Goal: Information Seeking & Learning: Learn about a topic

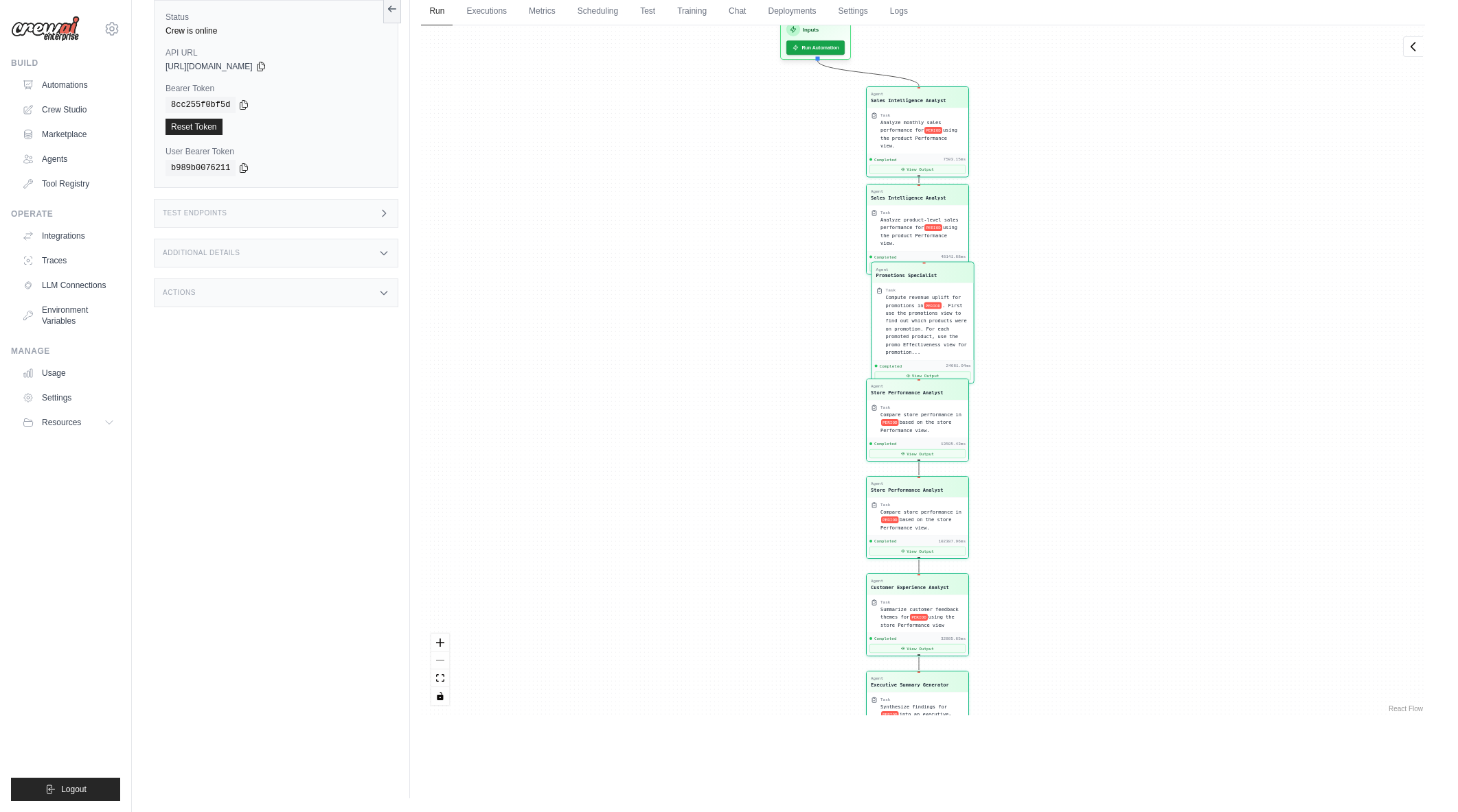
click at [19, 552] on ul "Build Automations Crew Studio Marketplace Agents" at bounding box center [65, 429] width 109 height 744
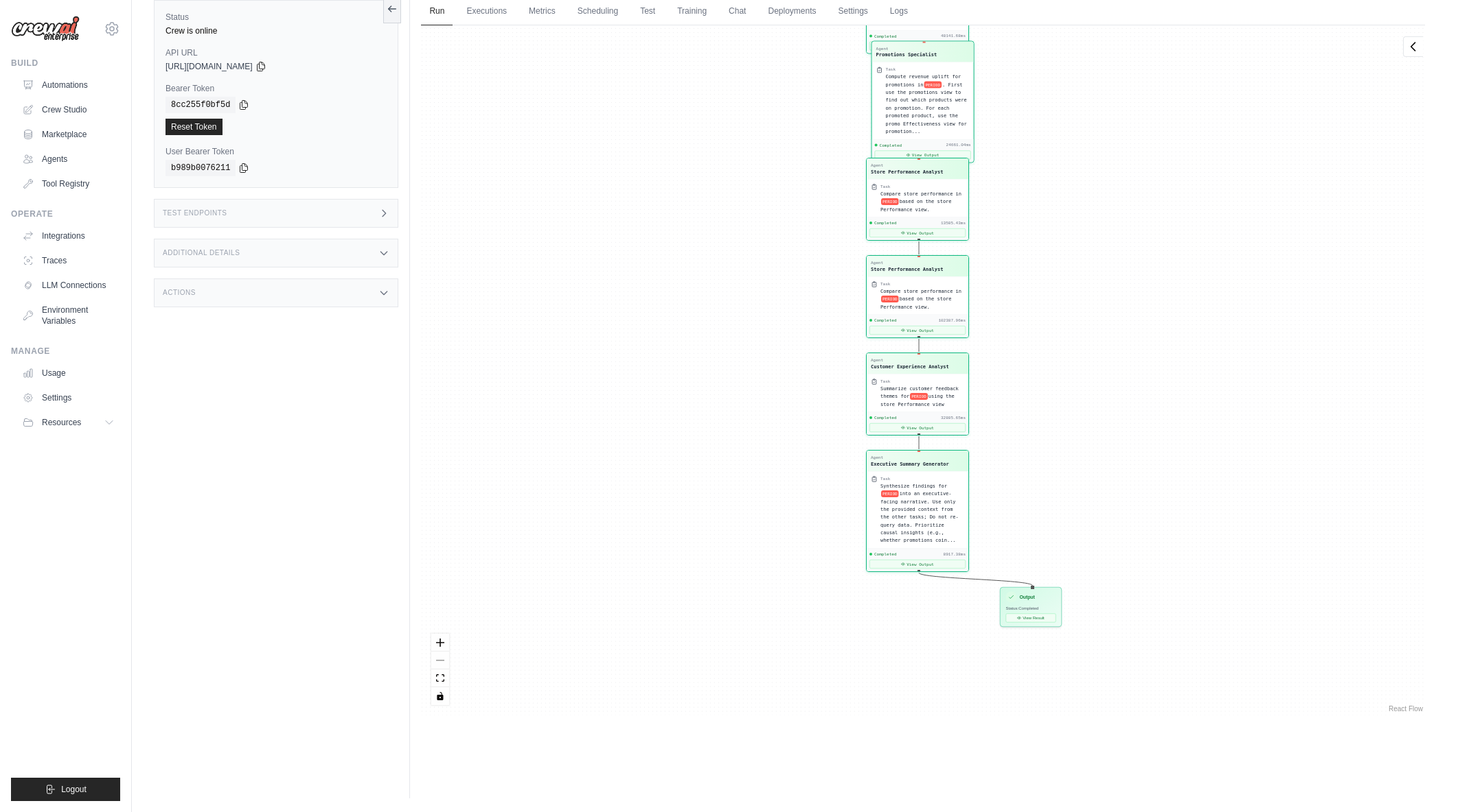
drag, startPoint x: 1036, startPoint y: 357, endPoint x: 1036, endPoint y: 140, distance: 217.0
click at [1036, 140] on div "Agent Sales Intelligence Analyst Task Analyze monthly sales performance for PER…" at bounding box center [922, 370] width 1004 height 690
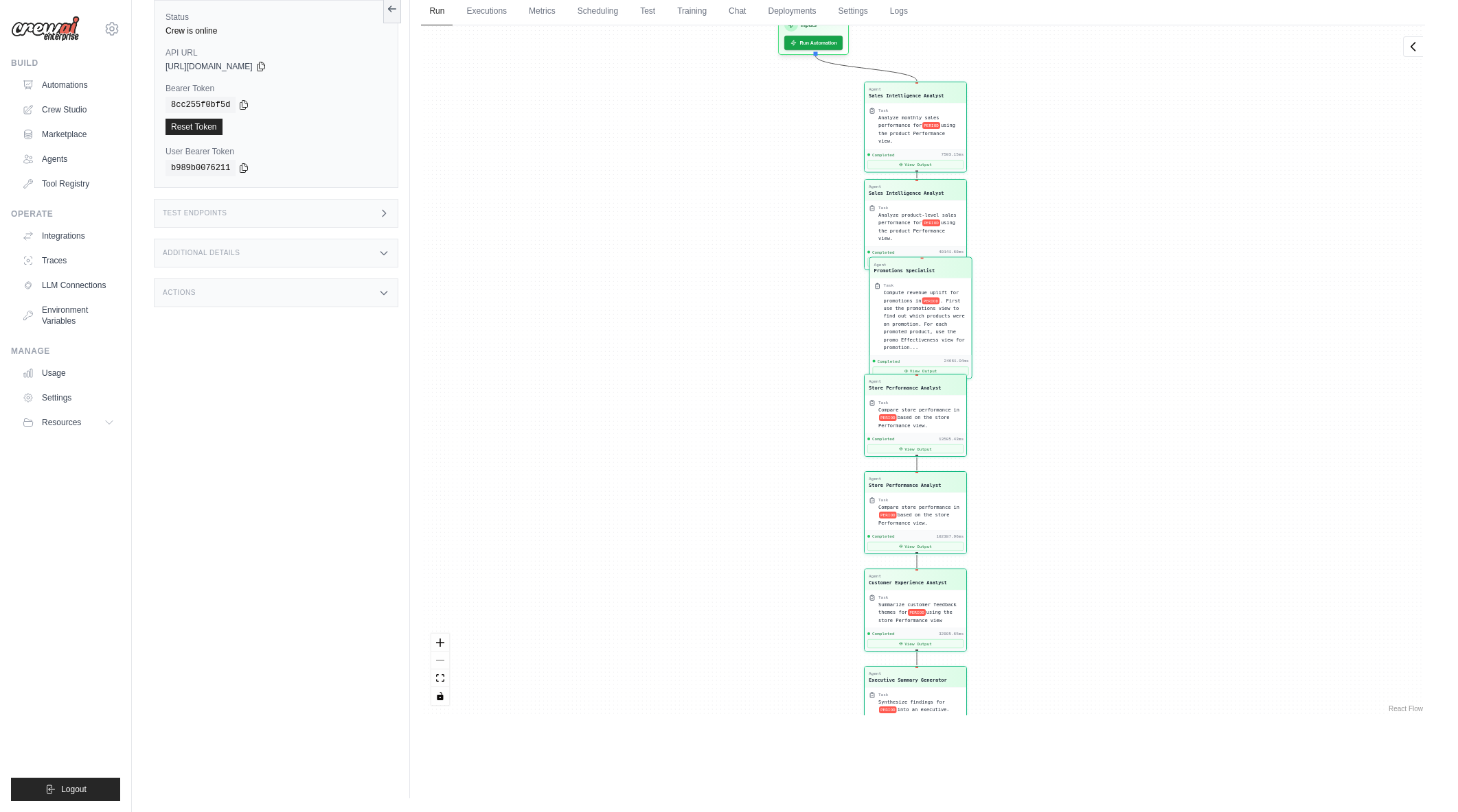
drag, startPoint x: 1038, startPoint y: 148, endPoint x: 1035, endPoint y: 367, distance: 219.0
click at [1035, 367] on div "Agent Sales Intelligence Analyst Task Analyze monthly sales performance for PER…" at bounding box center [922, 370] width 1004 height 690
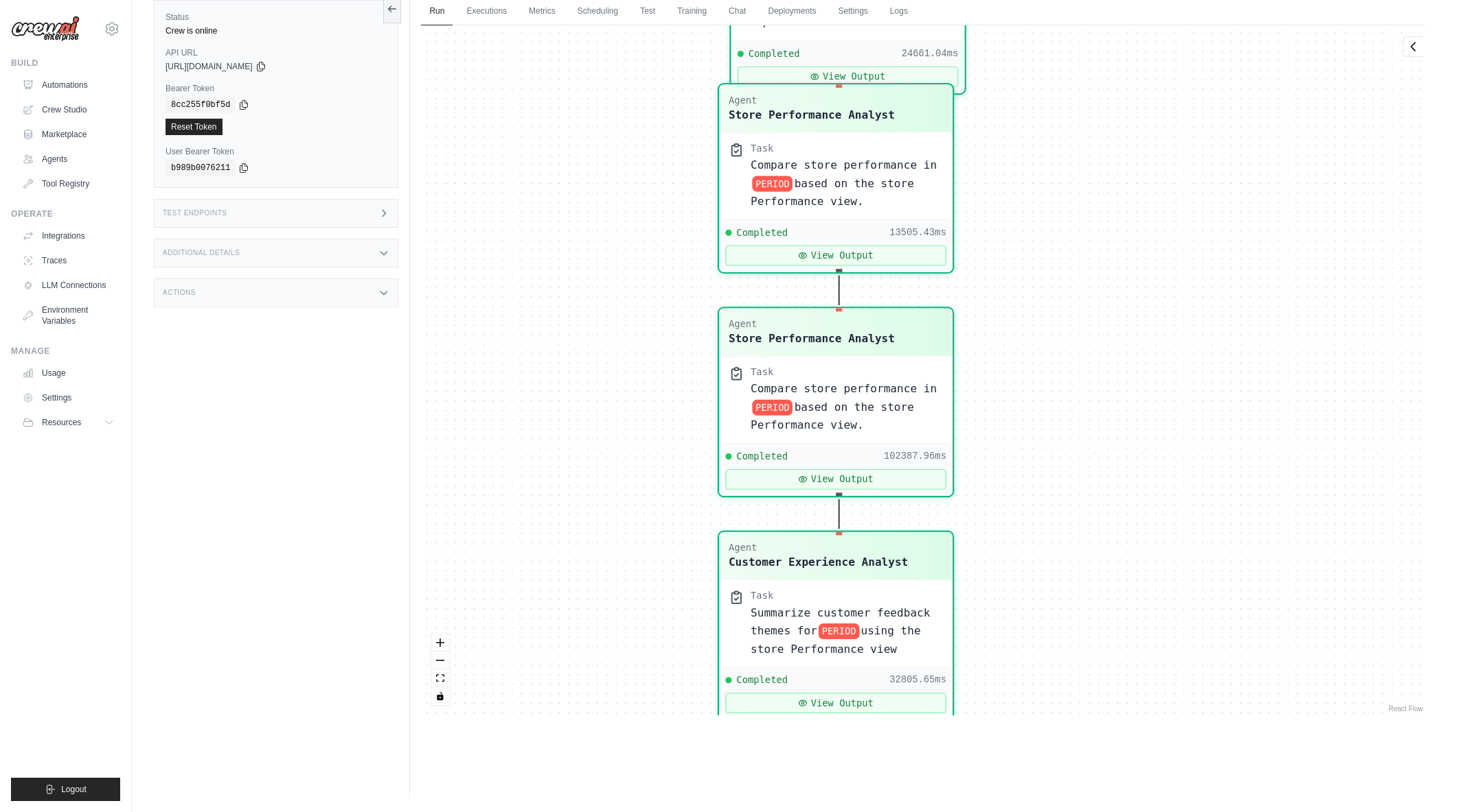
drag, startPoint x: 1025, startPoint y: 417, endPoint x: 1148, endPoint y: 112, distance: 328.9
click at [1150, 102] on div "Agent Sales Intelligence Analyst Task Analyze monthly sales performance for PER…" at bounding box center [922, 370] width 1004 height 690
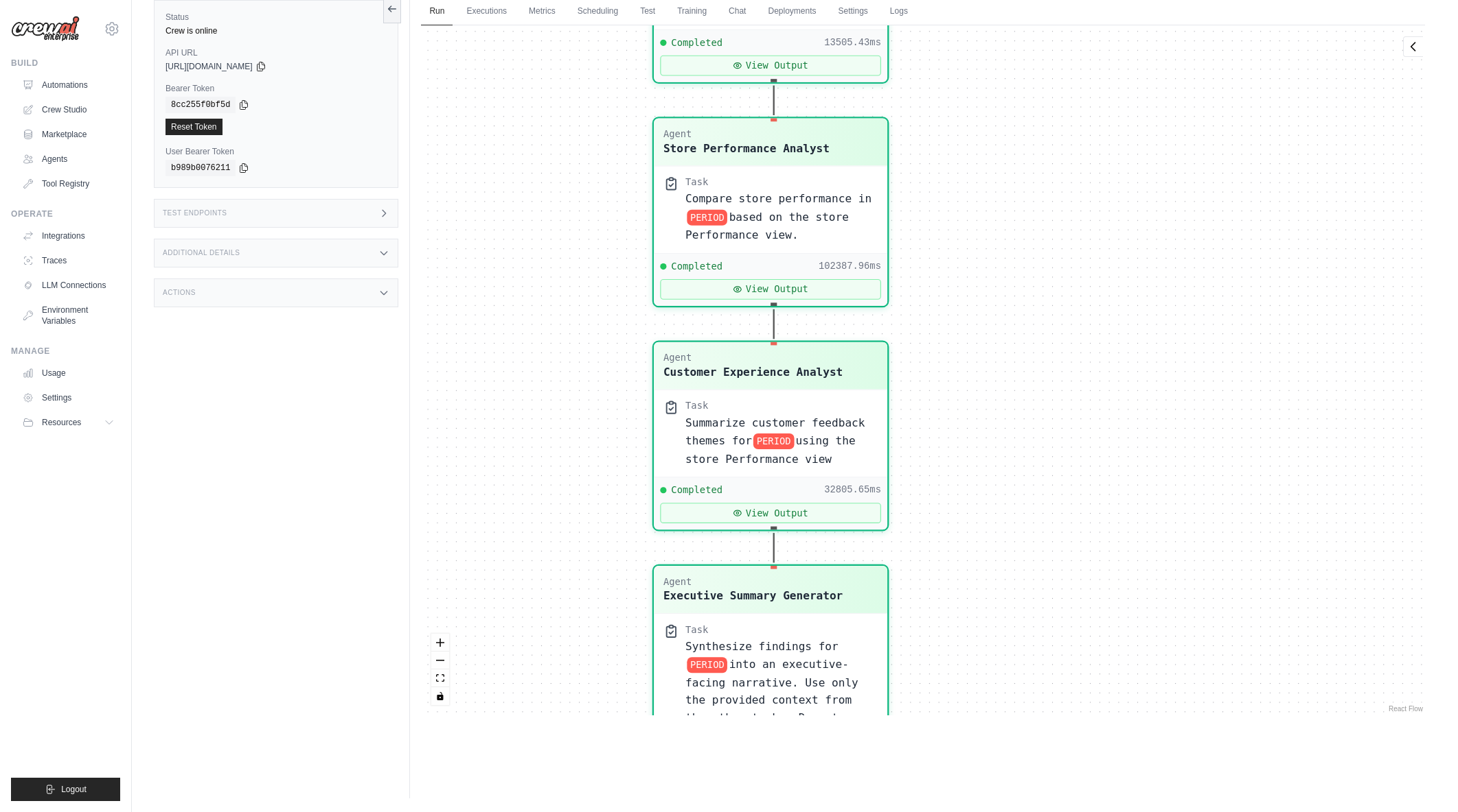
drag, startPoint x: 1140, startPoint y: 372, endPoint x: 1080, endPoint y: 330, distance: 73.2
click at [1074, 203] on div "Agent Sales Intelligence Analyst Task Analyze monthly sales performance for PER…" at bounding box center [922, 370] width 1004 height 690
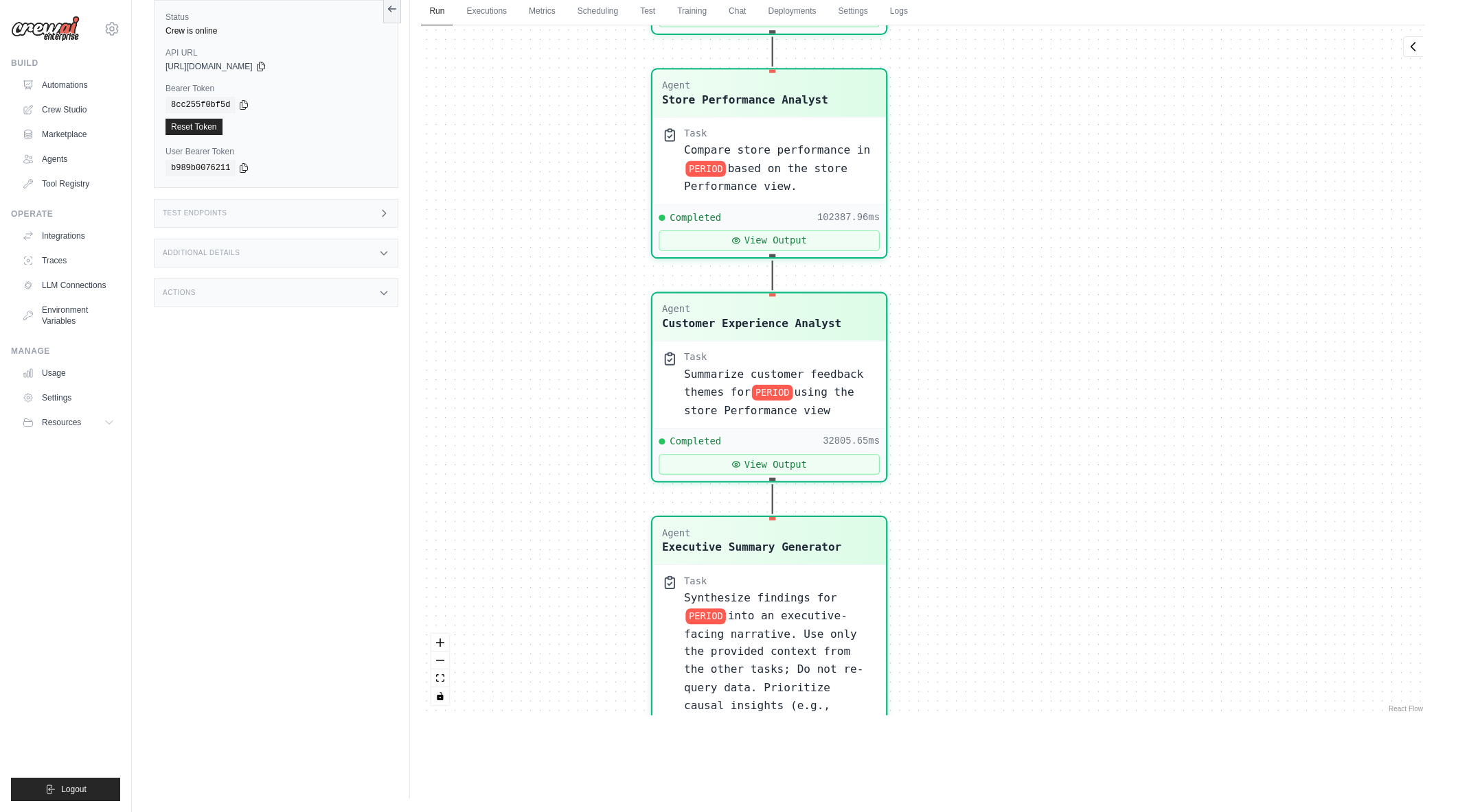
drag, startPoint x: 1077, startPoint y: 413, endPoint x: 1093, endPoint y: 249, distance: 164.8
click at [1093, 249] on div "Agent Sales Intelligence Analyst Task Analyze monthly sales performance for PER…" at bounding box center [922, 370] width 1004 height 690
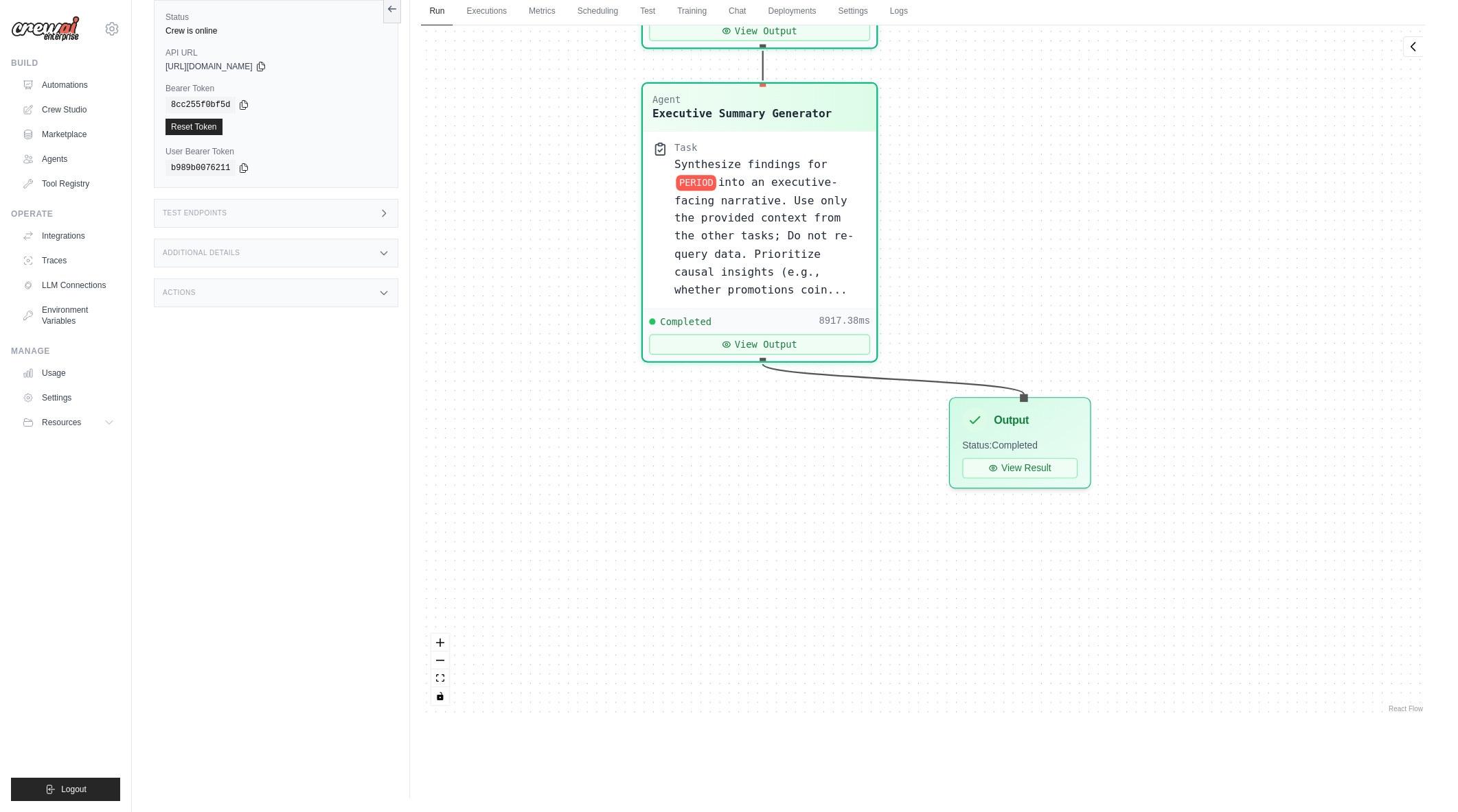
drag, startPoint x: 1053, startPoint y: 409, endPoint x: 1027, endPoint y: 129, distance: 281.2
click at [1027, 129] on div "Agent Sales Intelligence Analyst Task Analyze monthly sales performance for PER…" at bounding box center [922, 370] width 1004 height 690
click at [1025, 465] on button "View Result" at bounding box center [1021, 464] width 116 height 20
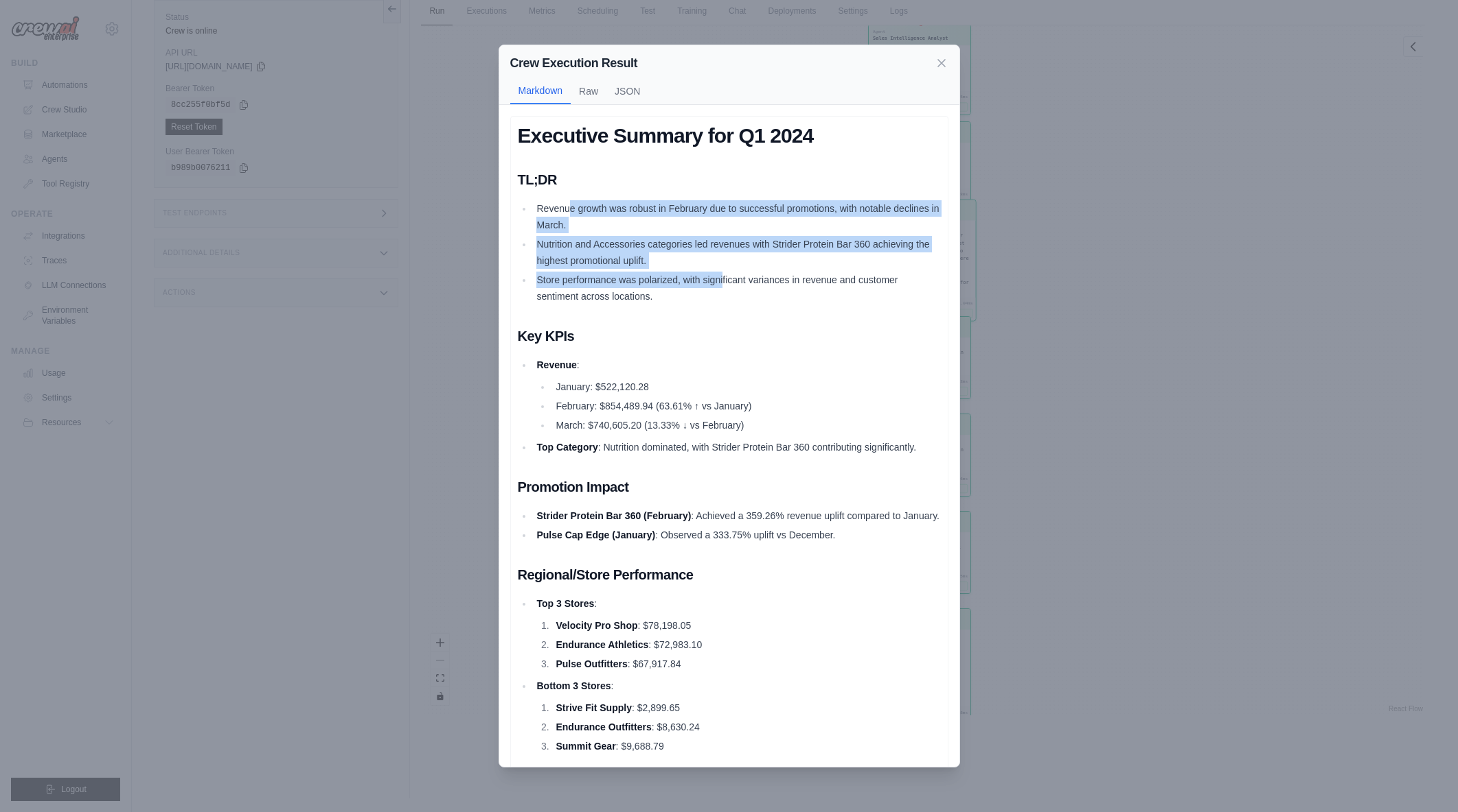
drag, startPoint x: 568, startPoint y: 201, endPoint x: 724, endPoint y: 272, distance: 171.4
click at [724, 272] on ul "Revenue growth was robust in February due to successful promotions, with notabl…" at bounding box center [729, 253] width 423 height 104
click at [724, 272] on li "Store performance was polarized, with significant variances in revenue and cust…" at bounding box center [736, 288] width 408 height 33
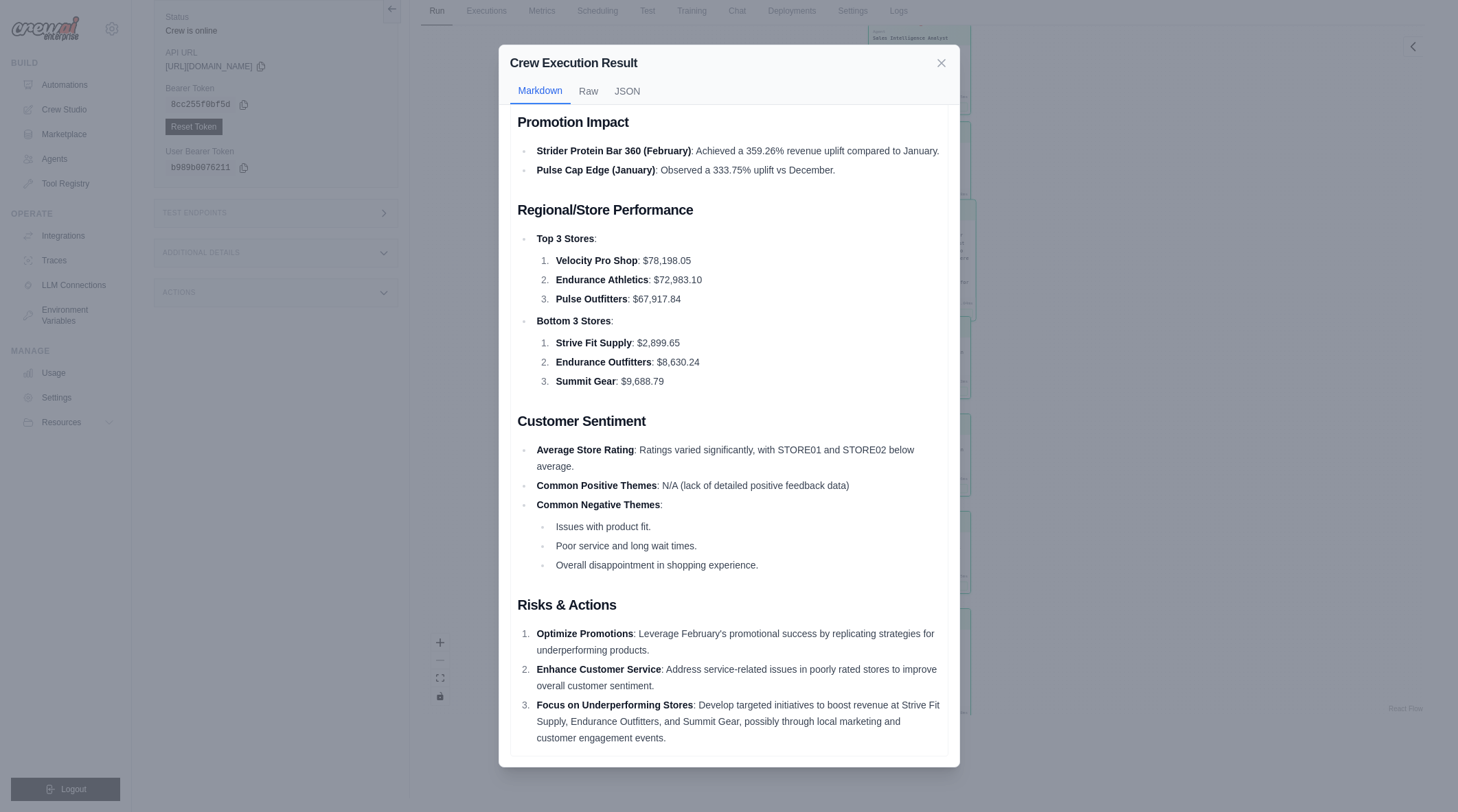
scroll to position [382, 0]
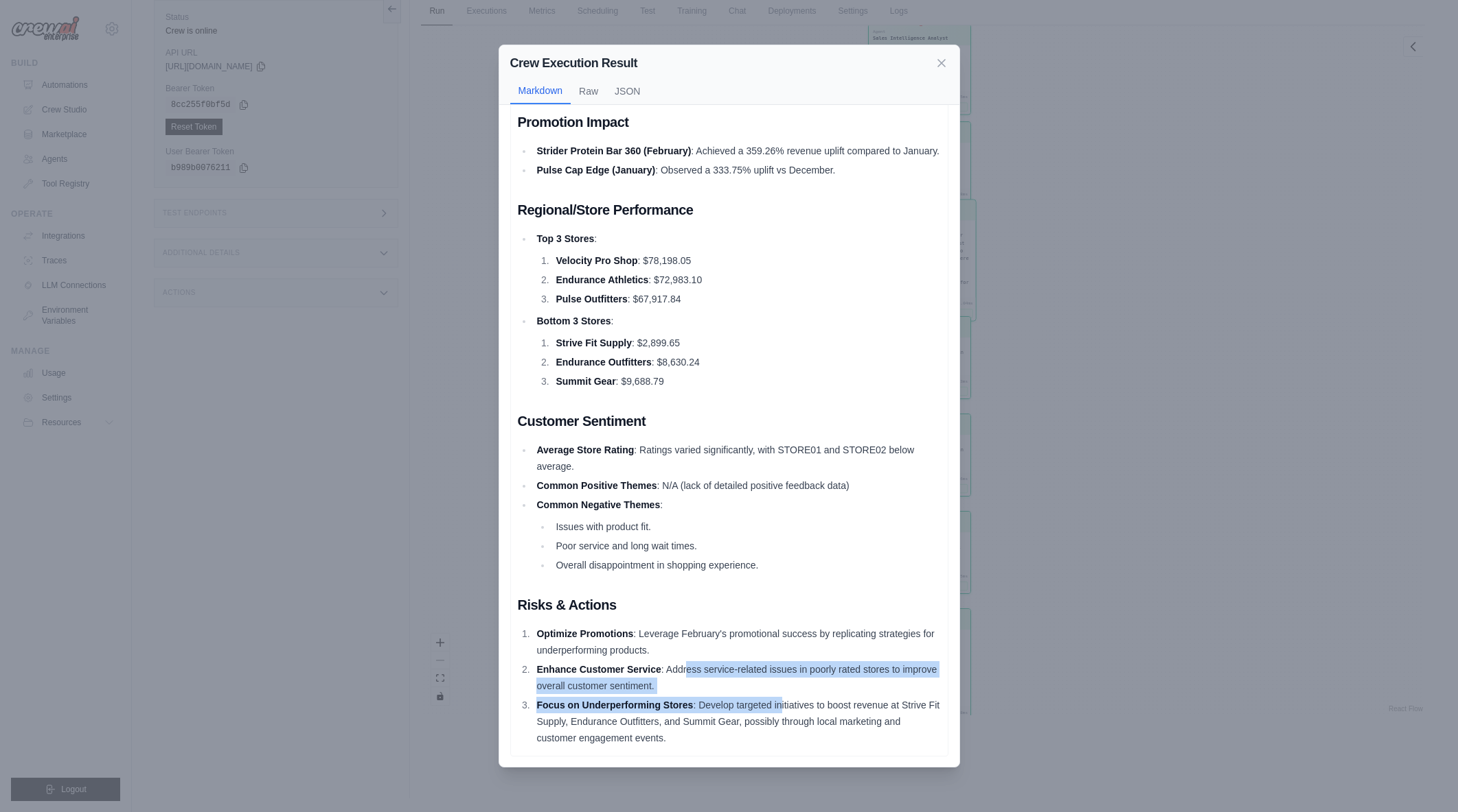
click at [782, 695] on ol "Optimize Promotions : Leverage February's promotional success by replicating st…" at bounding box center [729, 686] width 423 height 121
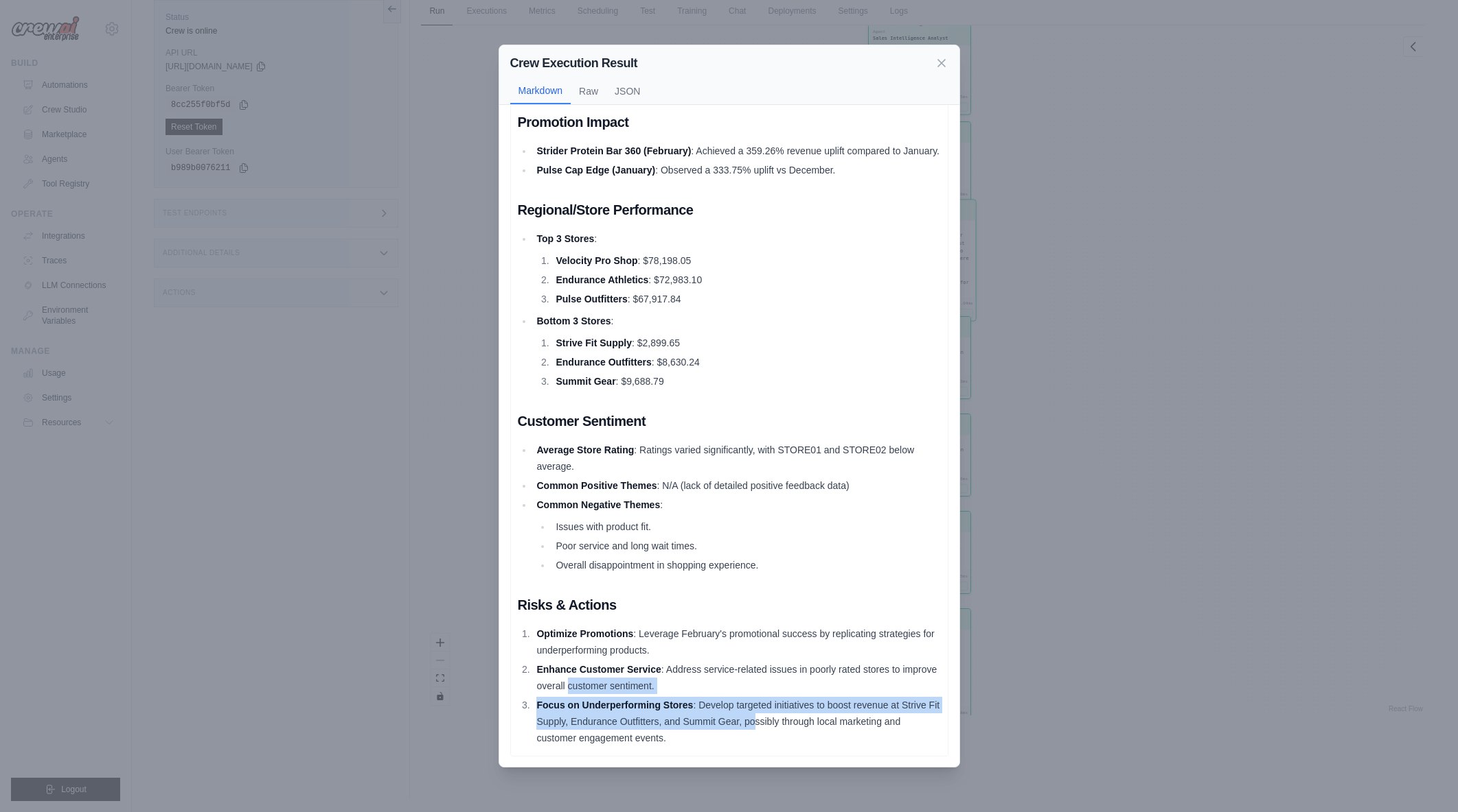
drag, startPoint x: 768, startPoint y: 725, endPoint x: 606, endPoint y: 686, distance: 166.6
click at [606, 686] on ol "Optimize Promotions : Leverage February's promotional success by replicating st…" at bounding box center [729, 686] width 423 height 121
click at [606, 686] on li "Enhance Customer Service : Address service-related issues in poorly rated store…" at bounding box center [736, 678] width 408 height 33
drag, startPoint x: 687, startPoint y: 706, endPoint x: 784, endPoint y: 734, distance: 101.0
click at [784, 734] on ol "Optimize Promotions : Leverage February's promotional success by replicating st…" at bounding box center [729, 686] width 423 height 121
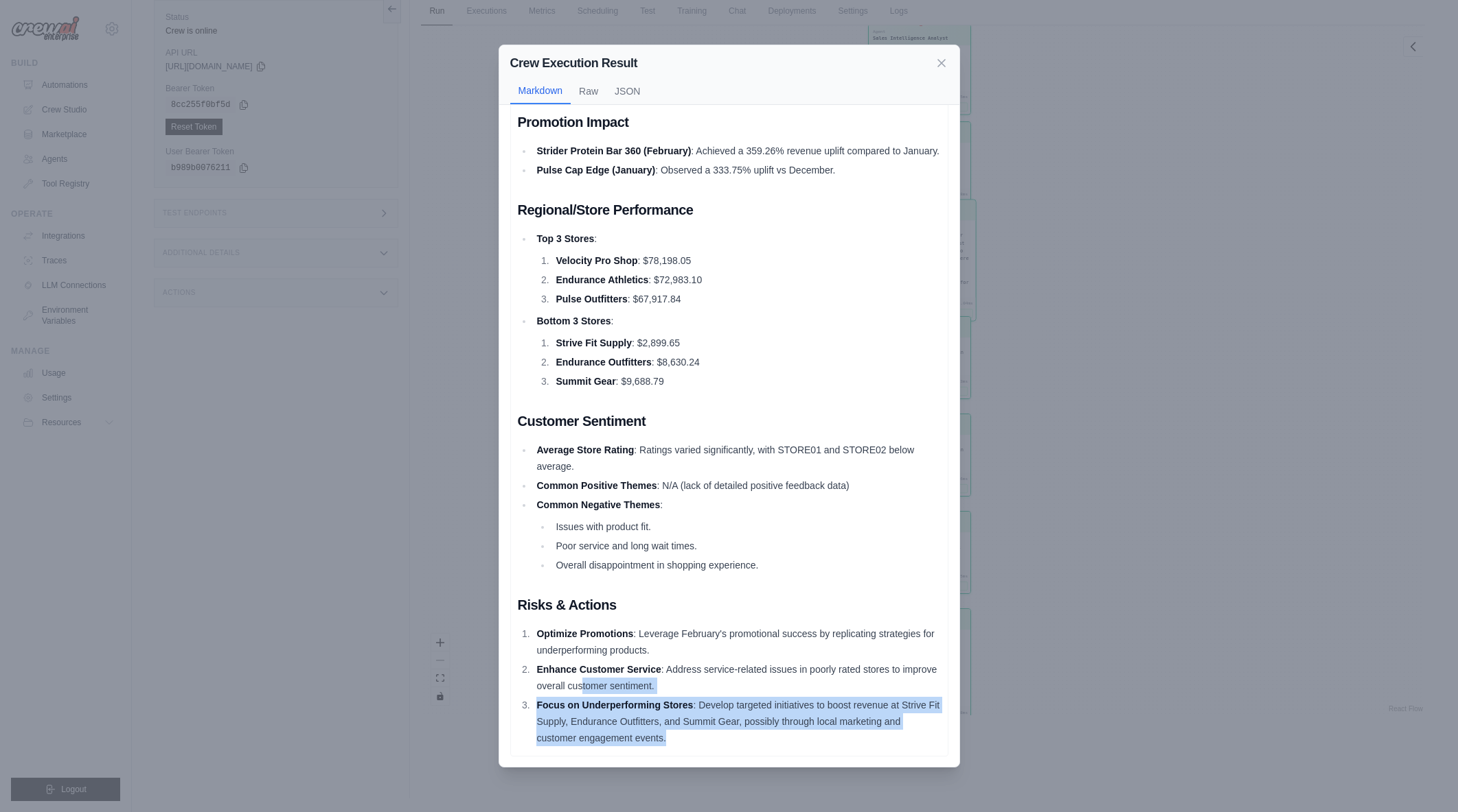
click at [784, 734] on li "Focus on Underperforming Stores : Develop targeted initiatives to boost revenue…" at bounding box center [736, 721] width 408 height 49
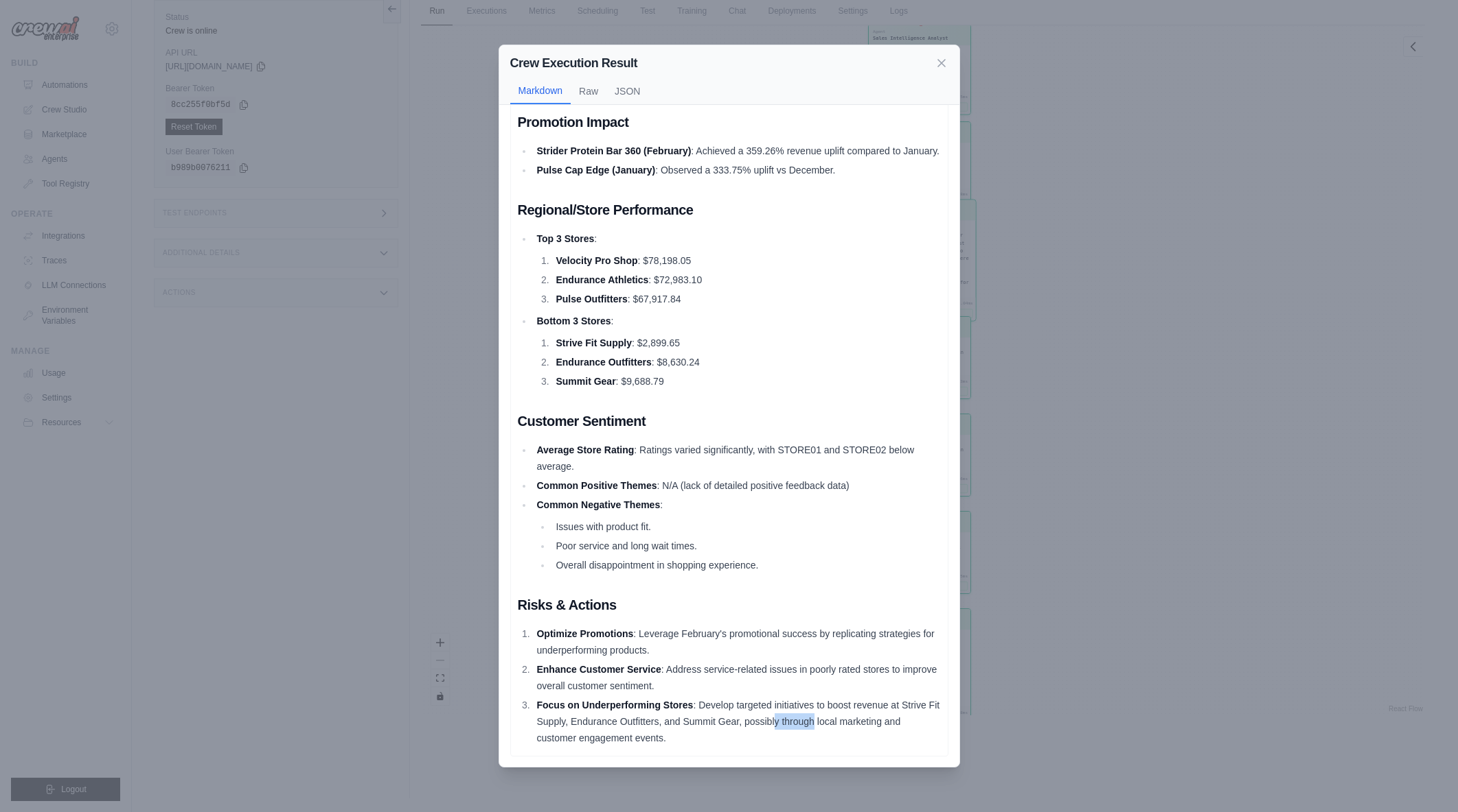
drag, startPoint x: 789, startPoint y: 717, endPoint x: 829, endPoint y: 729, distance: 41.8
click at [828, 729] on li "Focus on Underperforming Stores : Develop targeted initiatives to boost revenue…" at bounding box center [736, 721] width 408 height 49
click at [829, 729] on li "Focus on Underperforming Stores : Develop targeted initiatives to boost revenue…" at bounding box center [736, 721] width 408 height 49
drag, startPoint x: 722, startPoint y: 715, endPoint x: 822, endPoint y: 735, distance: 102.0
click at [822, 735] on li "Focus on Underperforming Stores : Develop targeted initiatives to boost revenue…" at bounding box center [736, 721] width 408 height 49
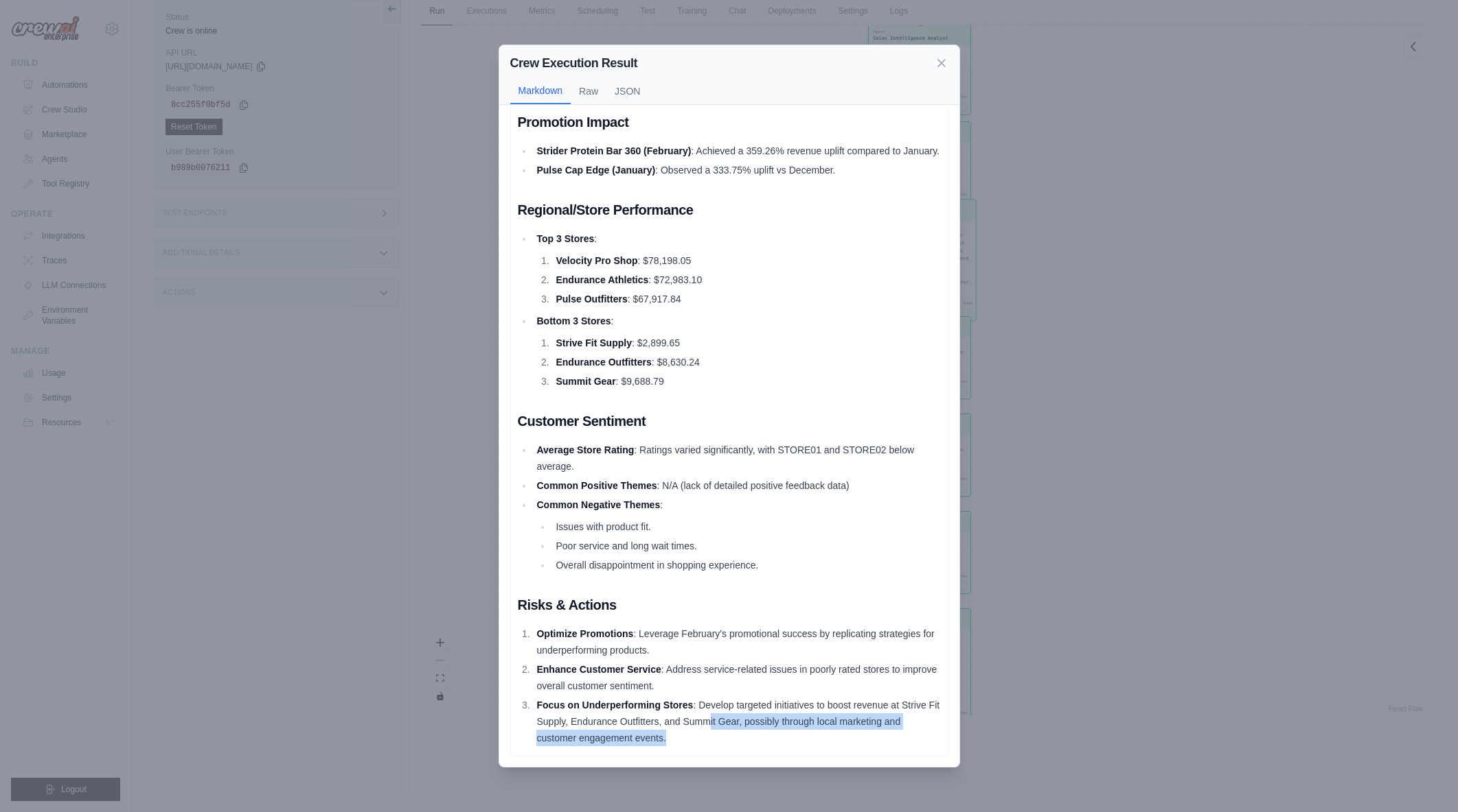
click at [822, 735] on li "Focus on Underperforming Stores : Develop targeted initiatives to boost revenue…" at bounding box center [736, 721] width 408 height 49
drag, startPoint x: 809, startPoint y: 733, endPoint x: 699, endPoint y: 708, distance: 112.8
click at [699, 708] on li "Focus on Underperforming Stores : Develop targeted initiatives to boost revenue…" at bounding box center [736, 721] width 408 height 49
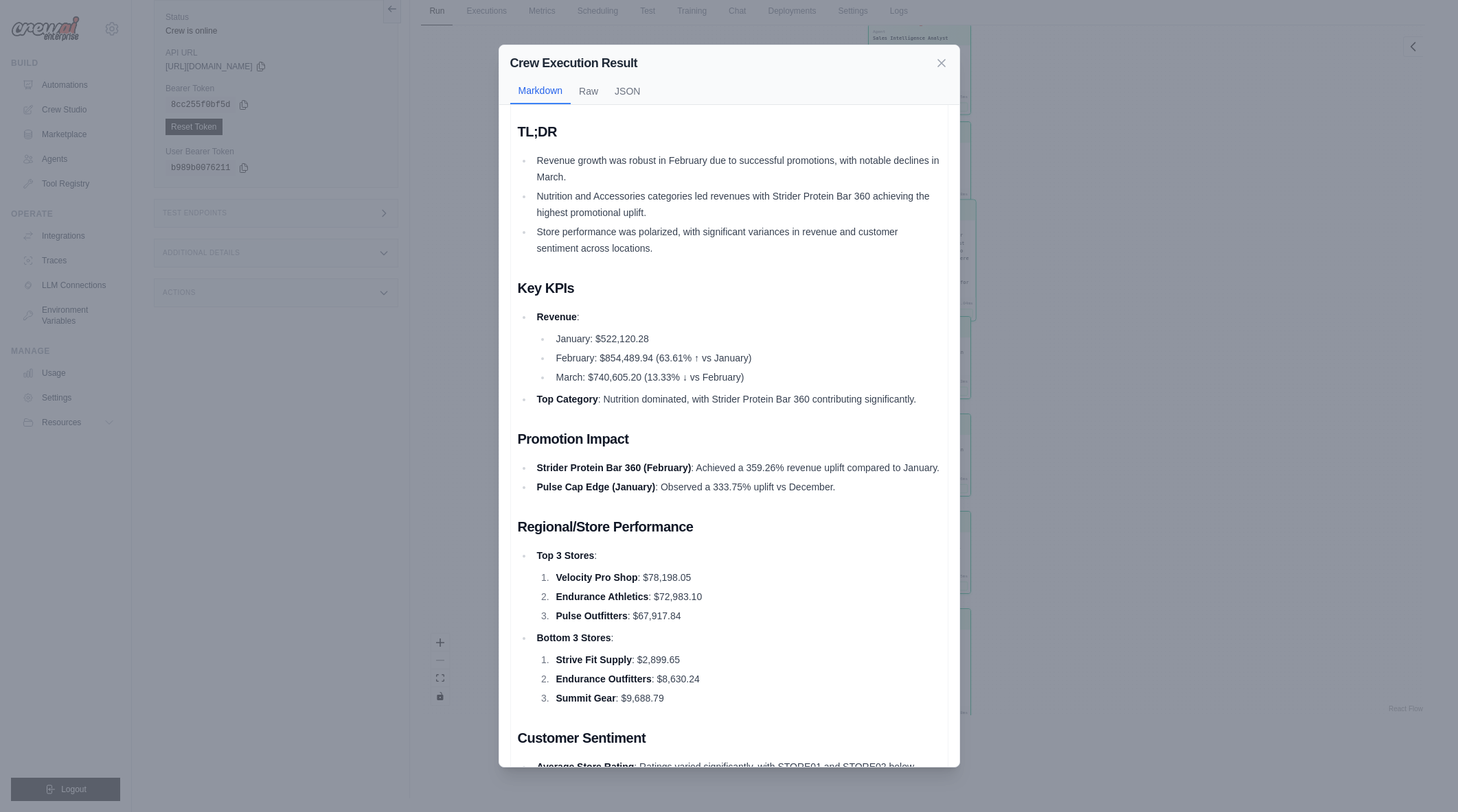
scroll to position [0, 0]
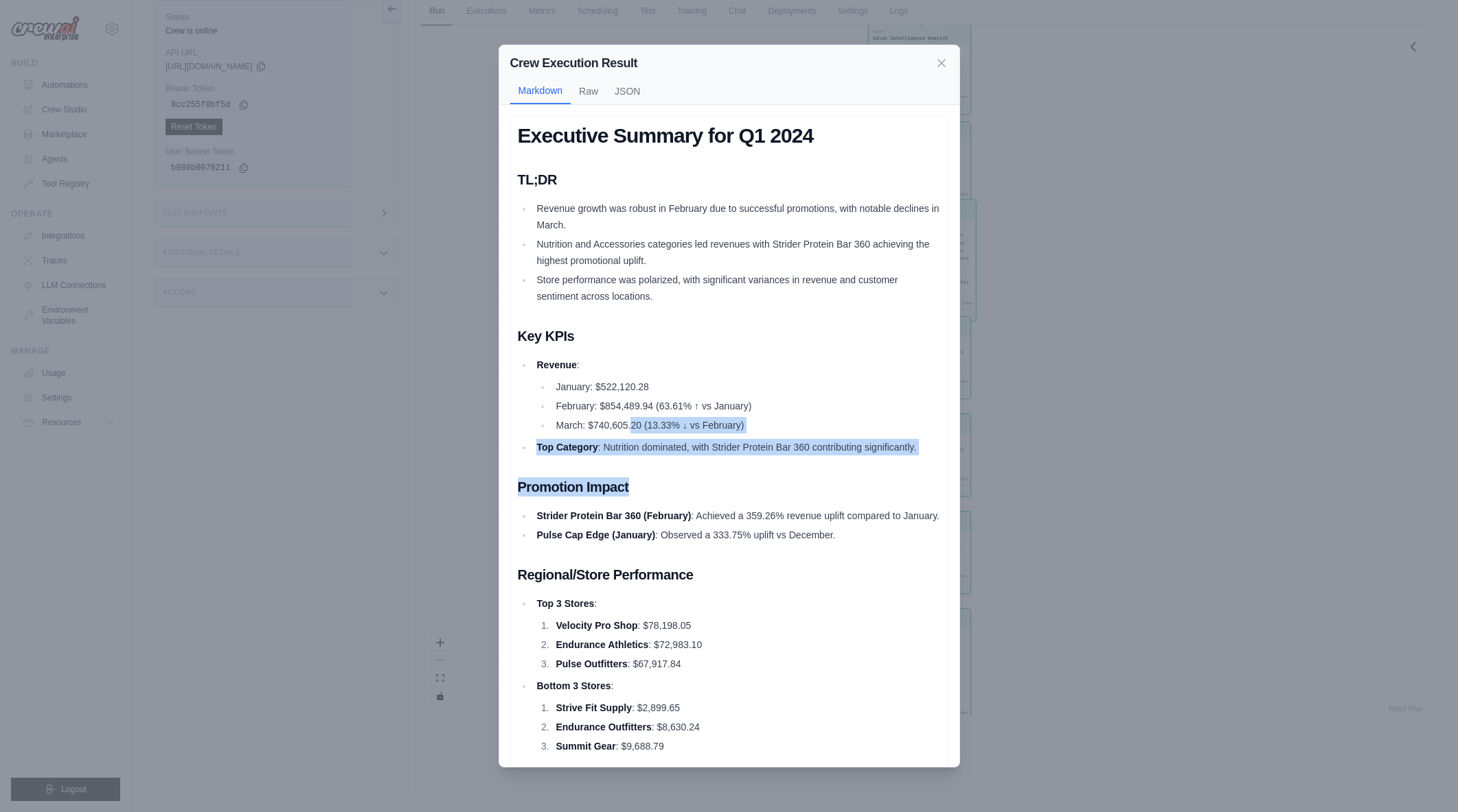
drag, startPoint x: 670, startPoint y: 450, endPoint x: 742, endPoint y: 462, distance: 73.0
click at [742, 462] on div "Executive Summary for Q1 2024 TL;DR Revenue growth was robust in February due t…" at bounding box center [729, 617] width 423 height 988
drag, startPoint x: 678, startPoint y: 420, endPoint x: 689, endPoint y: 497, distance: 77.8
click at [689, 497] on div "Executive Summary for Q1 2024 TL;DR Revenue growth was robust in February due t…" at bounding box center [729, 617] width 423 height 988
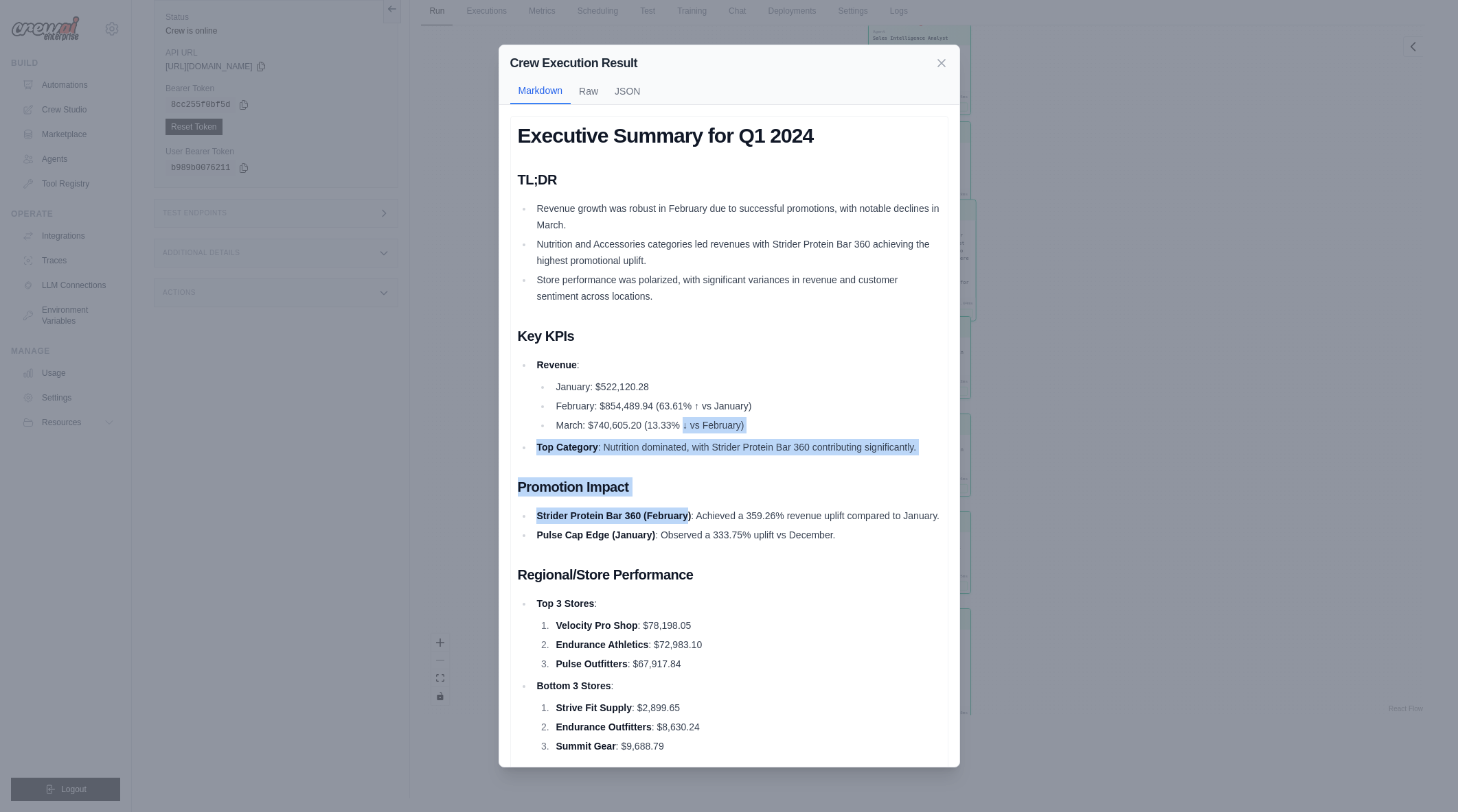
click at [689, 497] on div "Executive Summary for Q1 2024 TL;DR Revenue growth was robust in February due t…" at bounding box center [729, 617] width 423 height 988
click at [696, 473] on div "Executive Summary for Q1 2024 TL;DR Revenue growth was robust in February due t…" at bounding box center [729, 617] width 423 height 988
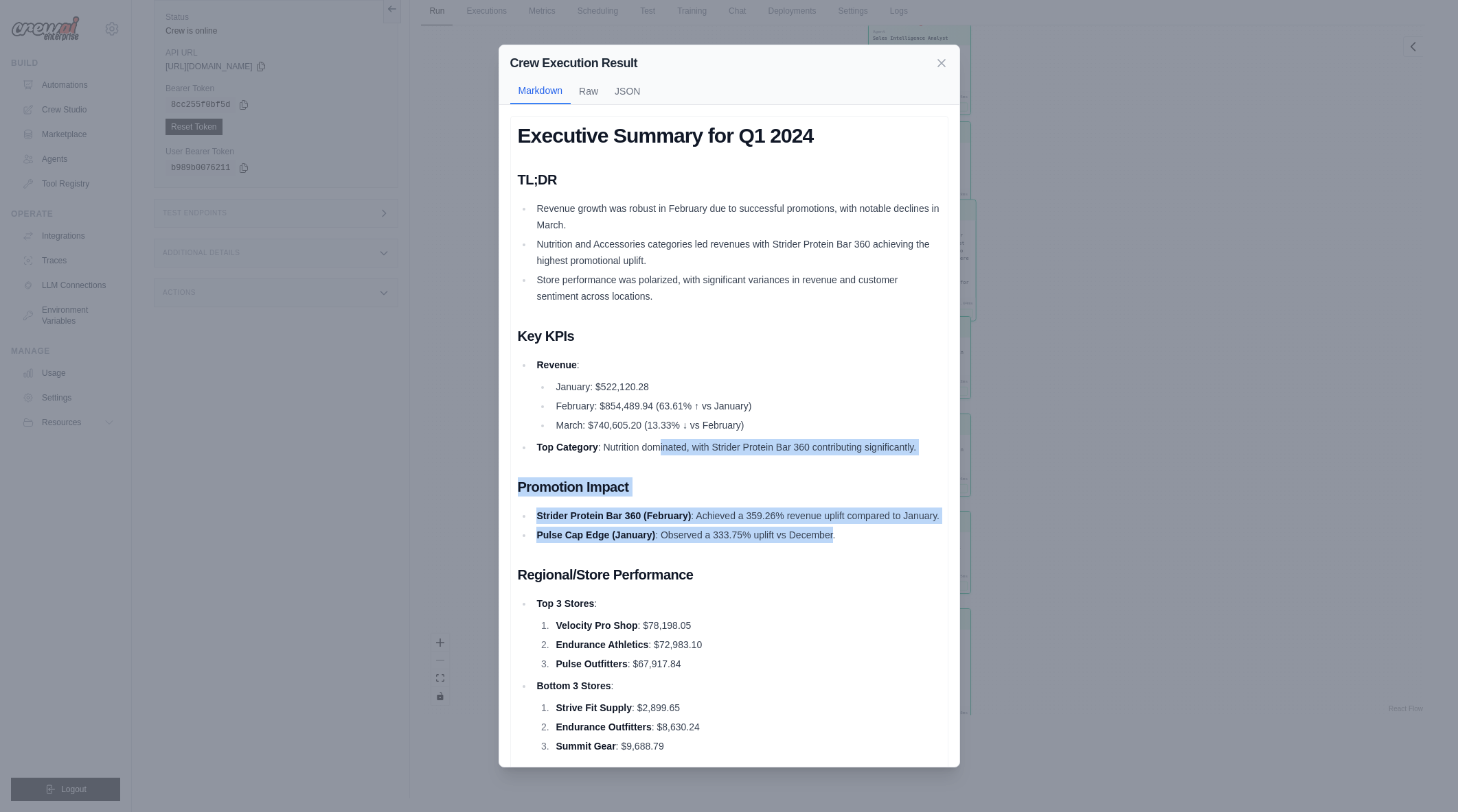
drag, startPoint x: 660, startPoint y: 444, endPoint x: 833, endPoint y: 545, distance: 200.3
click at [833, 545] on div "Executive Summary for Q1 2024 TL;DR Revenue growth was robust in February due t…" at bounding box center [729, 617] width 423 height 988
click at [833, 544] on li "Pulse Cap Edge (January) : Observed a 333.75% uplift vs December." at bounding box center [736, 534] width 408 height 16
drag, startPoint x: 829, startPoint y: 506, endPoint x: 856, endPoint y: 553, distance: 54.2
click at [856, 553] on div "Executive Summary for Q1 2024 TL;DR Revenue growth was robust in February due t…" at bounding box center [729, 617] width 423 height 988
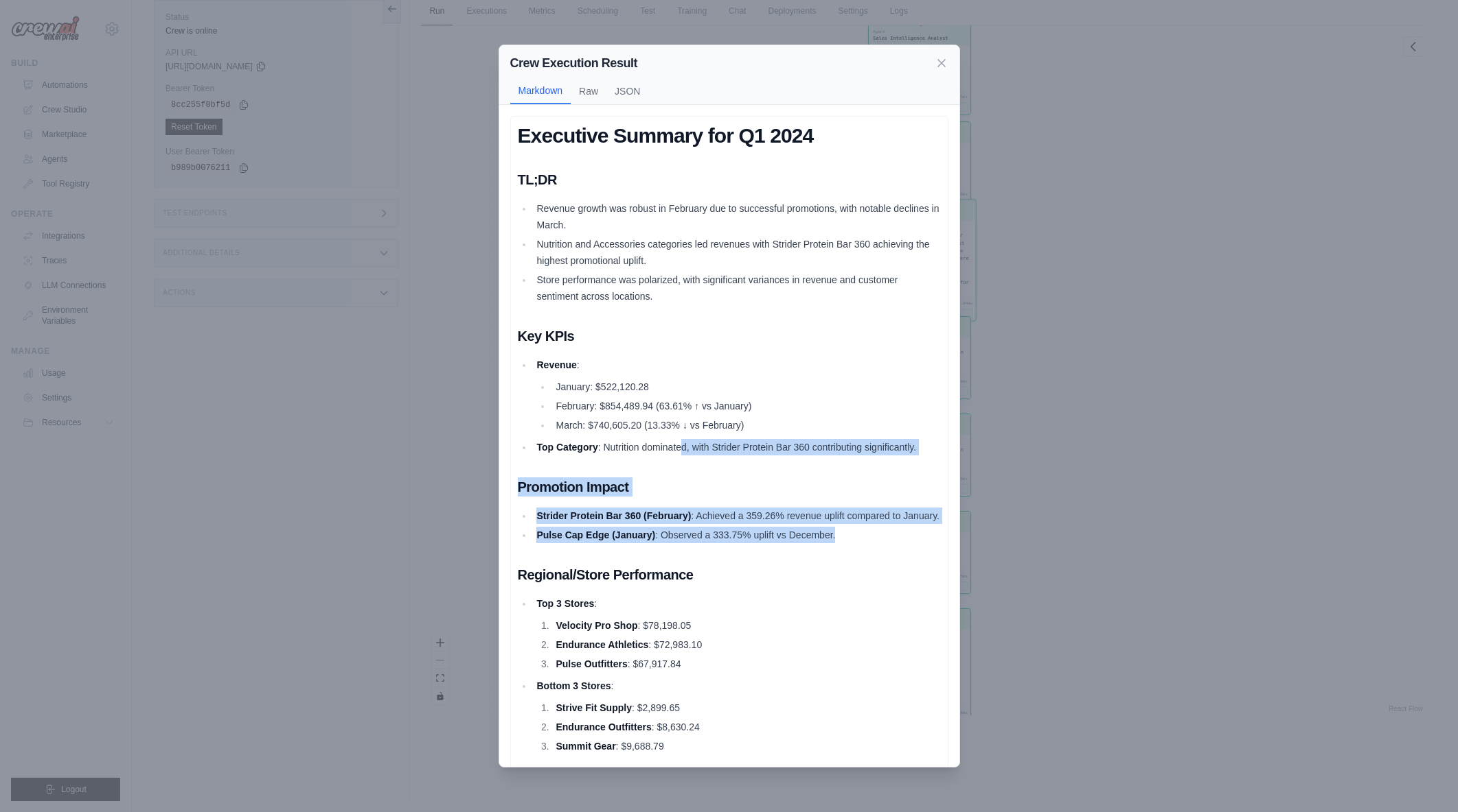
click at [856, 544] on li "Pulse Cap Edge (January) : Observed a 333.75% uplift vs December." at bounding box center [736, 534] width 408 height 16
drag, startPoint x: 758, startPoint y: 462, endPoint x: 862, endPoint y: 559, distance: 142.2
click at [862, 559] on div "Executive Summary for Q1 2024 TL;DR Revenue growth was robust in February due t…" at bounding box center [729, 617] width 423 height 988
click at [862, 544] on li "Pulse Cap Edge (January) : Observed a 333.75% uplift vs December." at bounding box center [736, 534] width 408 height 16
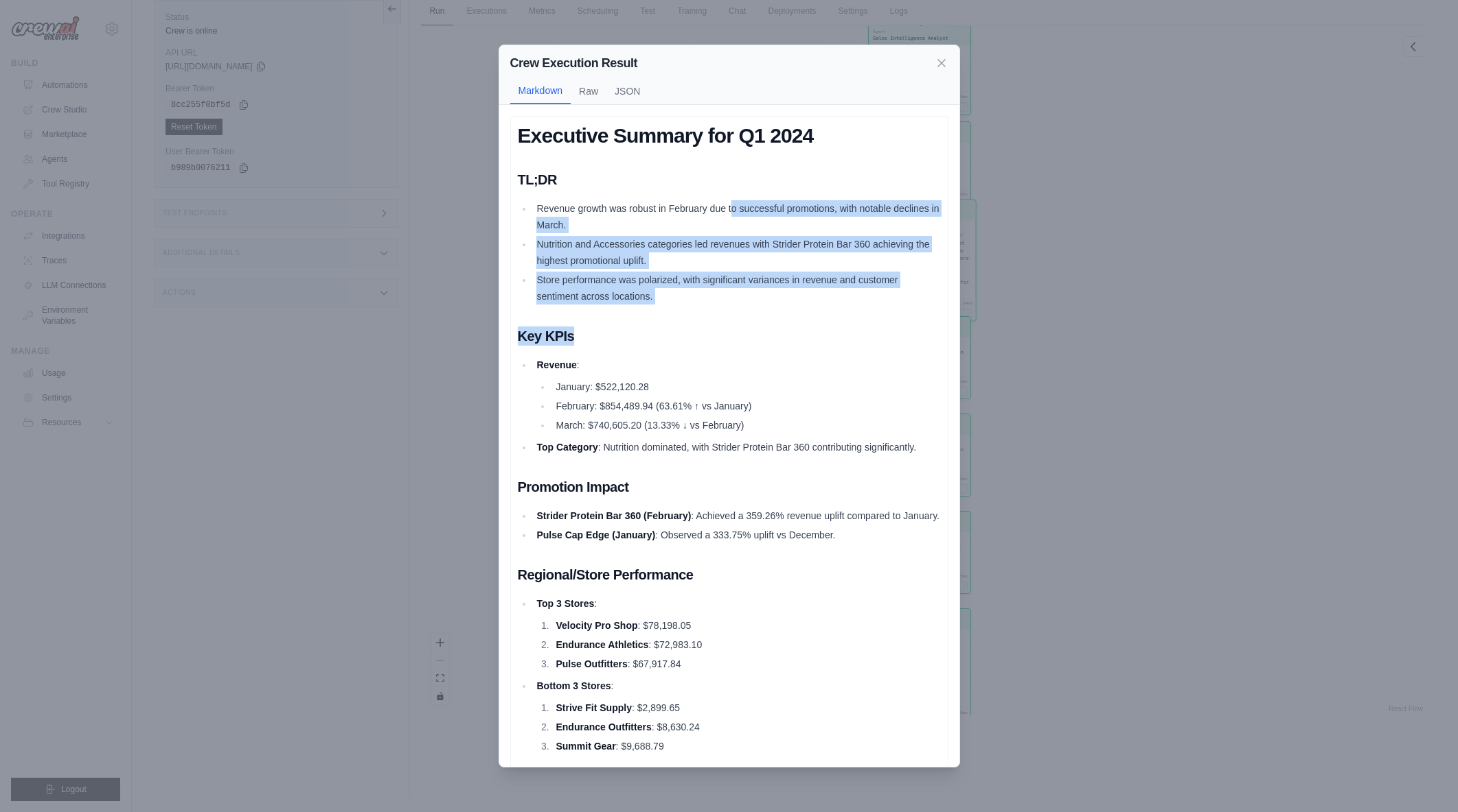
drag, startPoint x: 732, startPoint y: 203, endPoint x: 767, endPoint y: 314, distance: 116.4
click at [767, 314] on div "Executive Summary for Q1 2024 TL;DR Revenue growth was robust in February due t…" at bounding box center [729, 617] width 423 height 988
click at [732, 308] on div "Executive Summary for Q1 2024 TL;DR Revenue growth was robust in February due t…" at bounding box center [729, 617] width 423 height 988
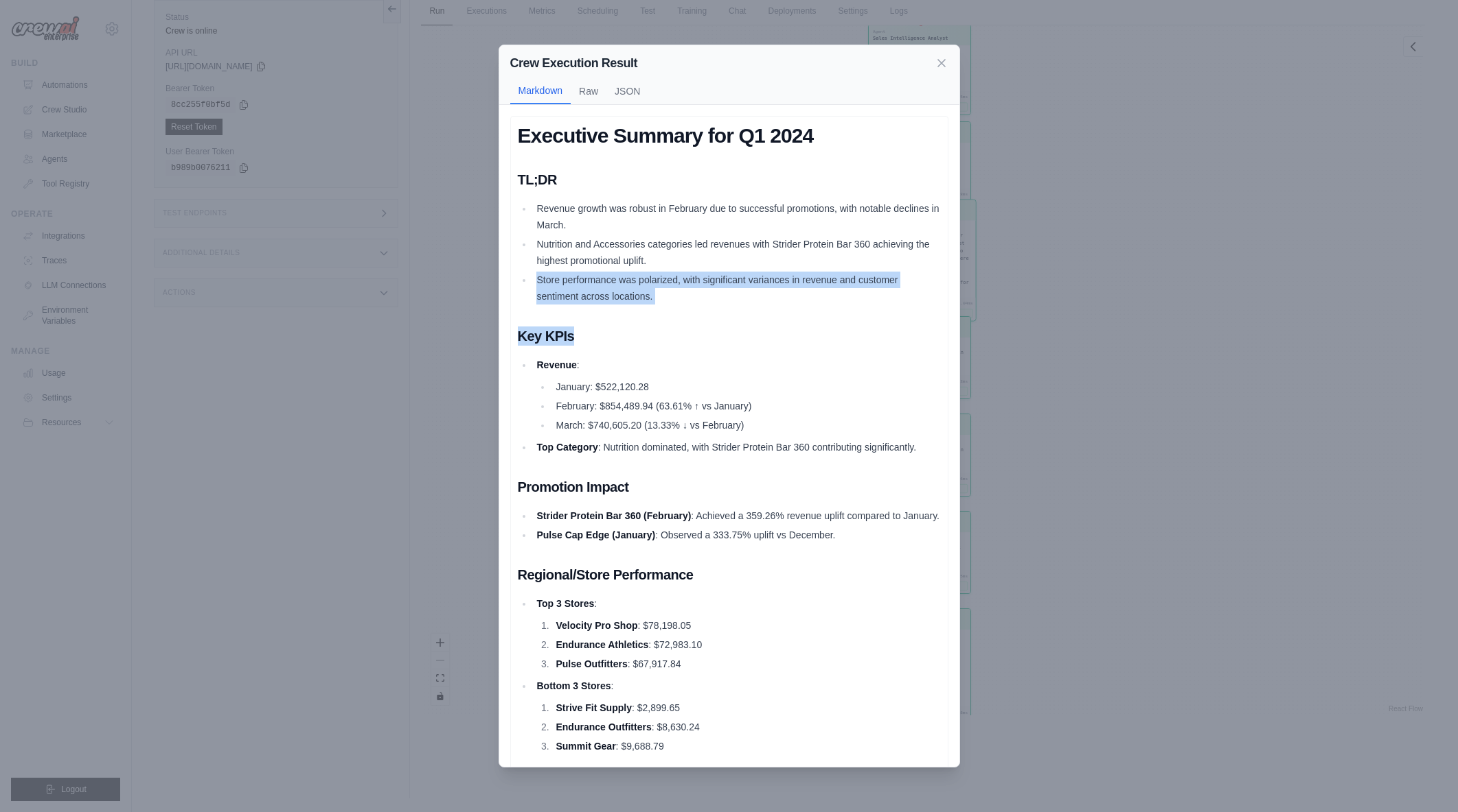
drag, startPoint x: 664, startPoint y: 255, endPoint x: 705, endPoint y: 315, distance: 72.7
click at [705, 315] on div "Executive Summary for Q1 2024 TL;DR Revenue growth was robust in February due t…" at bounding box center [729, 617] width 423 height 988
drag, startPoint x: 648, startPoint y: 241, endPoint x: 682, endPoint y: 308, distance: 75.1
click at [682, 308] on div "Executive Summary for Q1 2024 TL;DR Revenue growth was robust in February due t…" at bounding box center [729, 617] width 423 height 988
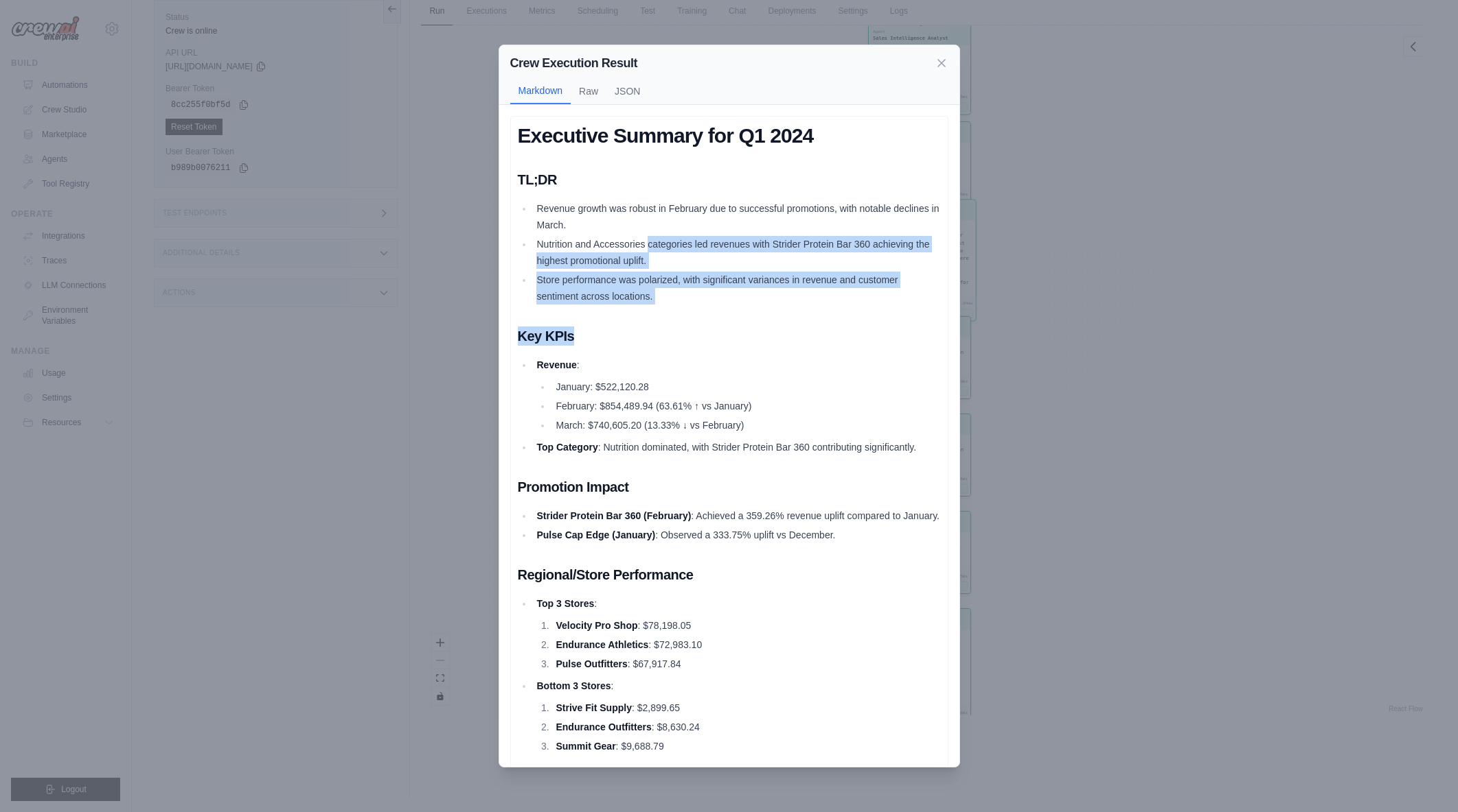
click at [682, 308] on div "Executive Summary for Q1 2024 TL;DR Revenue growth was robust in February due t…" at bounding box center [729, 617] width 423 height 988
click at [687, 302] on ul "Revenue growth was robust in February due to successful promotions, with notabl…" at bounding box center [729, 253] width 423 height 104
click at [687, 302] on li "Store performance was polarized, with significant variances in revenue and cust…" at bounding box center [736, 288] width 408 height 33
click at [686, 306] on div "Executive Summary for Q1 2024 TL;DR Revenue growth was robust in February due t…" at bounding box center [729, 617] width 423 height 988
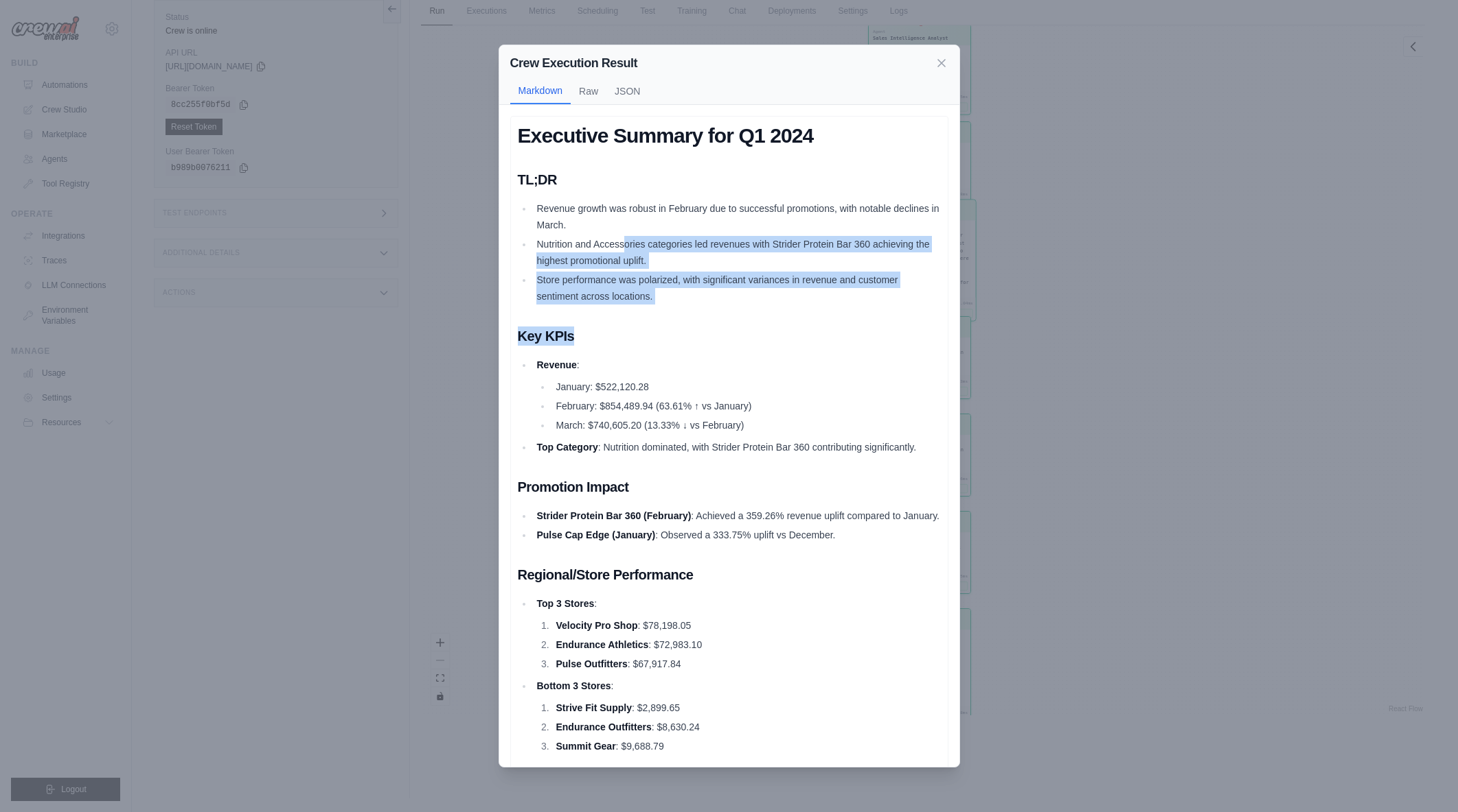
drag, startPoint x: 626, startPoint y: 244, endPoint x: 669, endPoint y: 307, distance: 76.3
click at [669, 307] on div "Executive Summary for Q1 2024 TL;DR Revenue growth was robust in February due t…" at bounding box center [729, 617] width 423 height 988
drag, startPoint x: 663, startPoint y: 267, endPoint x: 675, endPoint y: 301, distance: 36.1
click at [675, 301] on ul "Revenue growth was robust in February due to successful promotions, with notabl…" at bounding box center [729, 253] width 423 height 104
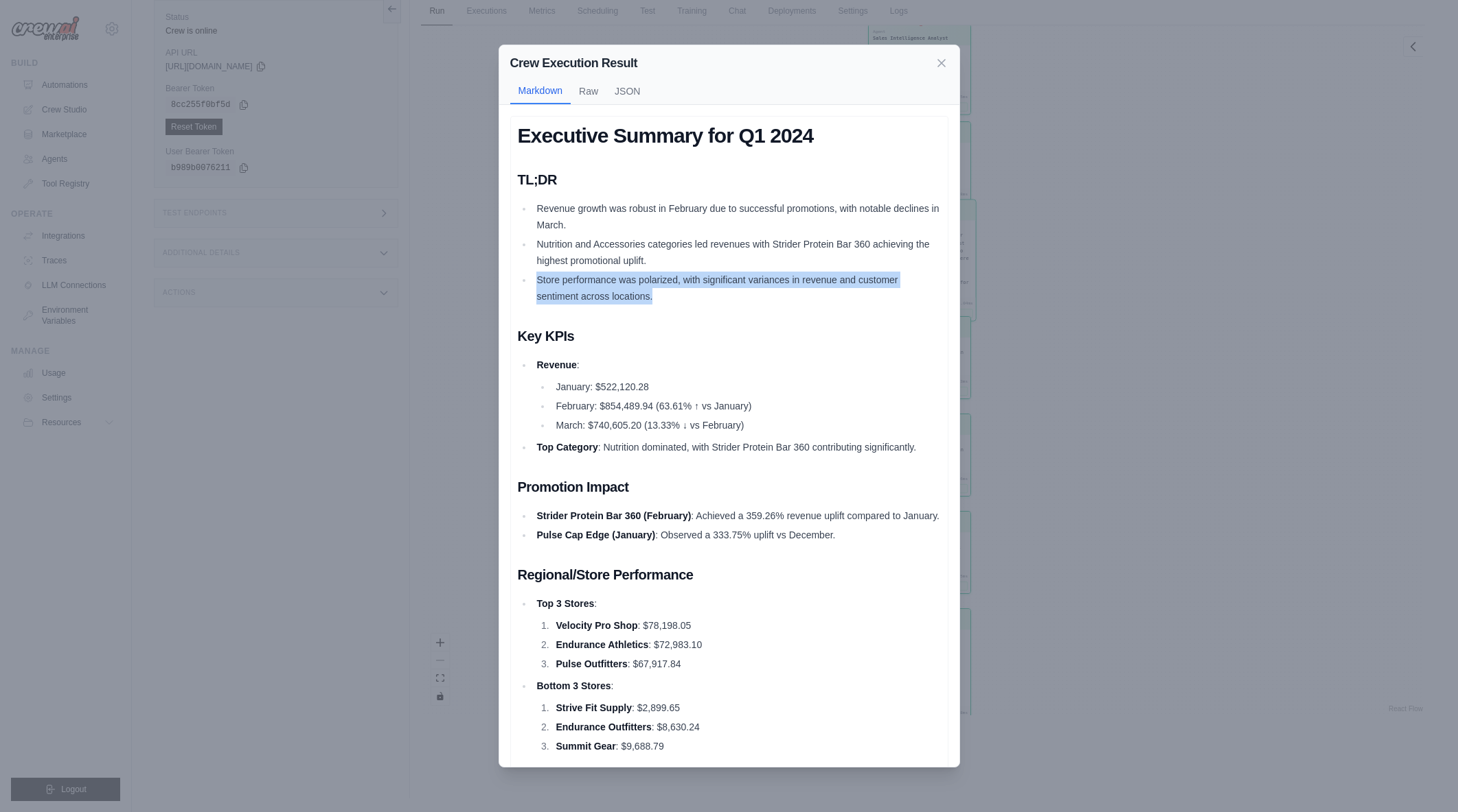
click at [675, 301] on li "Store performance was polarized, with significant variances in revenue and cust…" at bounding box center [736, 288] width 408 height 33
drag, startPoint x: 584, startPoint y: 223, endPoint x: 664, endPoint y: 301, distance: 111.7
click at [664, 301] on ul "Revenue growth was robust in February due to successful promotions, with notabl…" at bounding box center [729, 253] width 423 height 104
click at [664, 301] on li "Store performance was polarized, with significant variances in revenue and cust…" at bounding box center [736, 288] width 408 height 33
drag, startPoint x: 638, startPoint y: 258, endPoint x: 666, endPoint y: 301, distance: 51.3
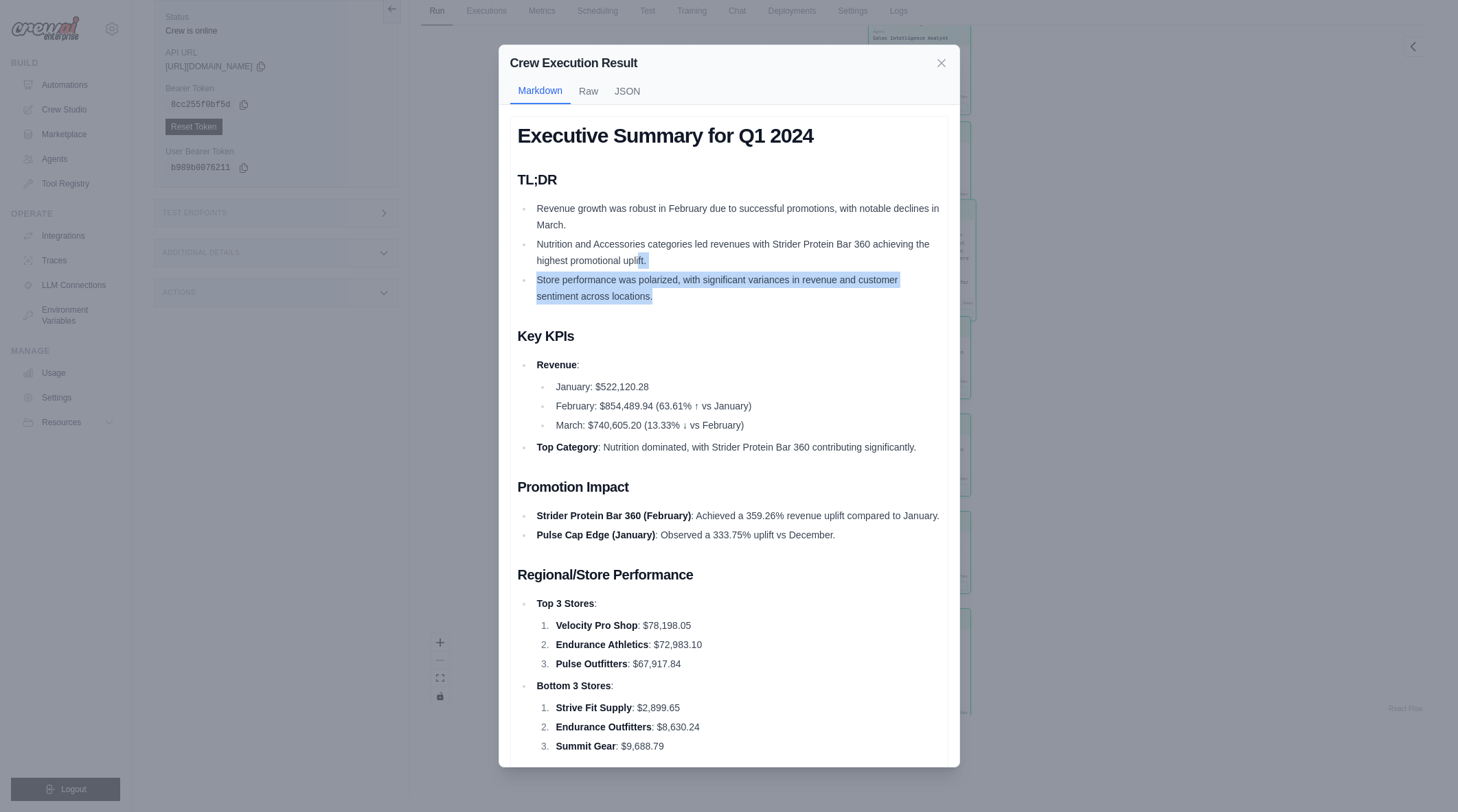
click at [666, 301] on ul "Revenue growth was robust in February due to successful promotions, with notabl…" at bounding box center [729, 253] width 423 height 104
click at [666, 301] on li "Store performance was polarized, with significant variances in revenue and cust…" at bounding box center [736, 288] width 408 height 33
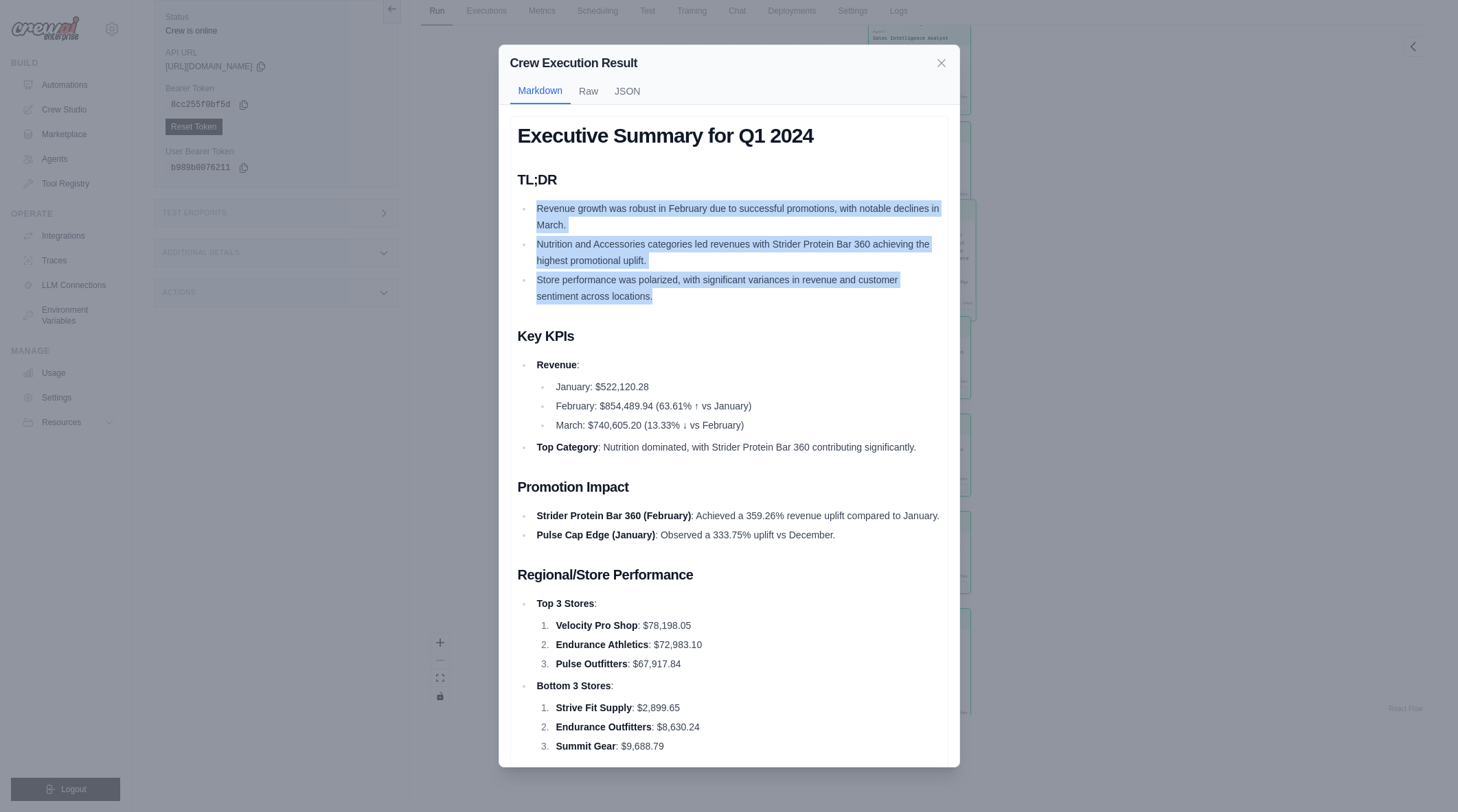
drag, startPoint x: 681, startPoint y: 298, endPoint x: 536, endPoint y: 204, distance: 172.8
click at [536, 204] on ul "Revenue growth was robust in February due to successful promotions, with notabl…" at bounding box center [729, 253] width 423 height 104
click at [536, 204] on li "Revenue growth was robust in February due to successful promotions, with notabl…" at bounding box center [736, 217] width 408 height 33
drag, startPoint x: 537, startPoint y: 204, endPoint x: 663, endPoint y: 298, distance: 157.2
click at [663, 298] on ul "Revenue growth was robust in February due to successful promotions, with notabl…" at bounding box center [729, 253] width 423 height 104
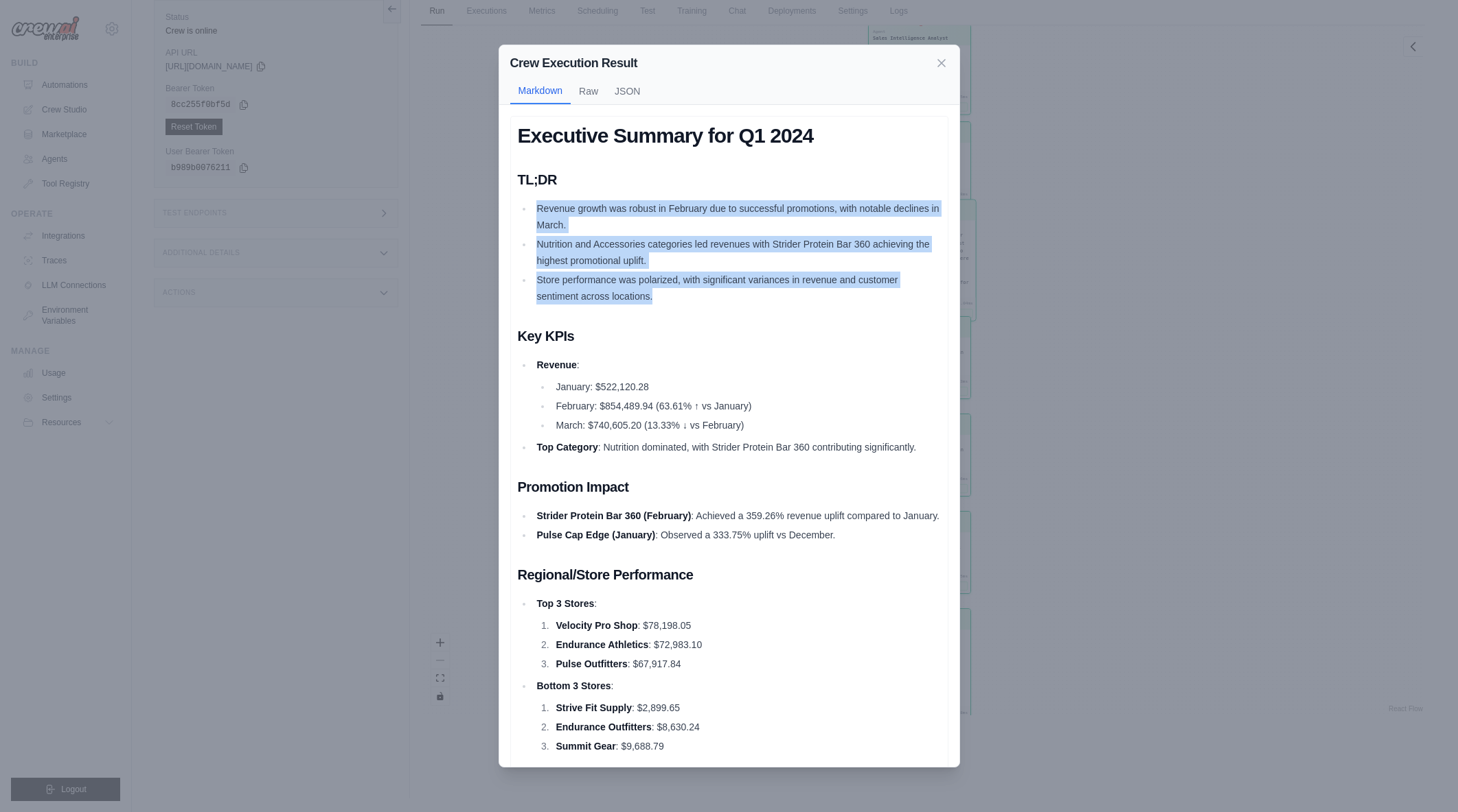
click at [663, 298] on li "Store performance was polarized, with significant variances in revenue and cust…" at bounding box center [736, 288] width 408 height 33
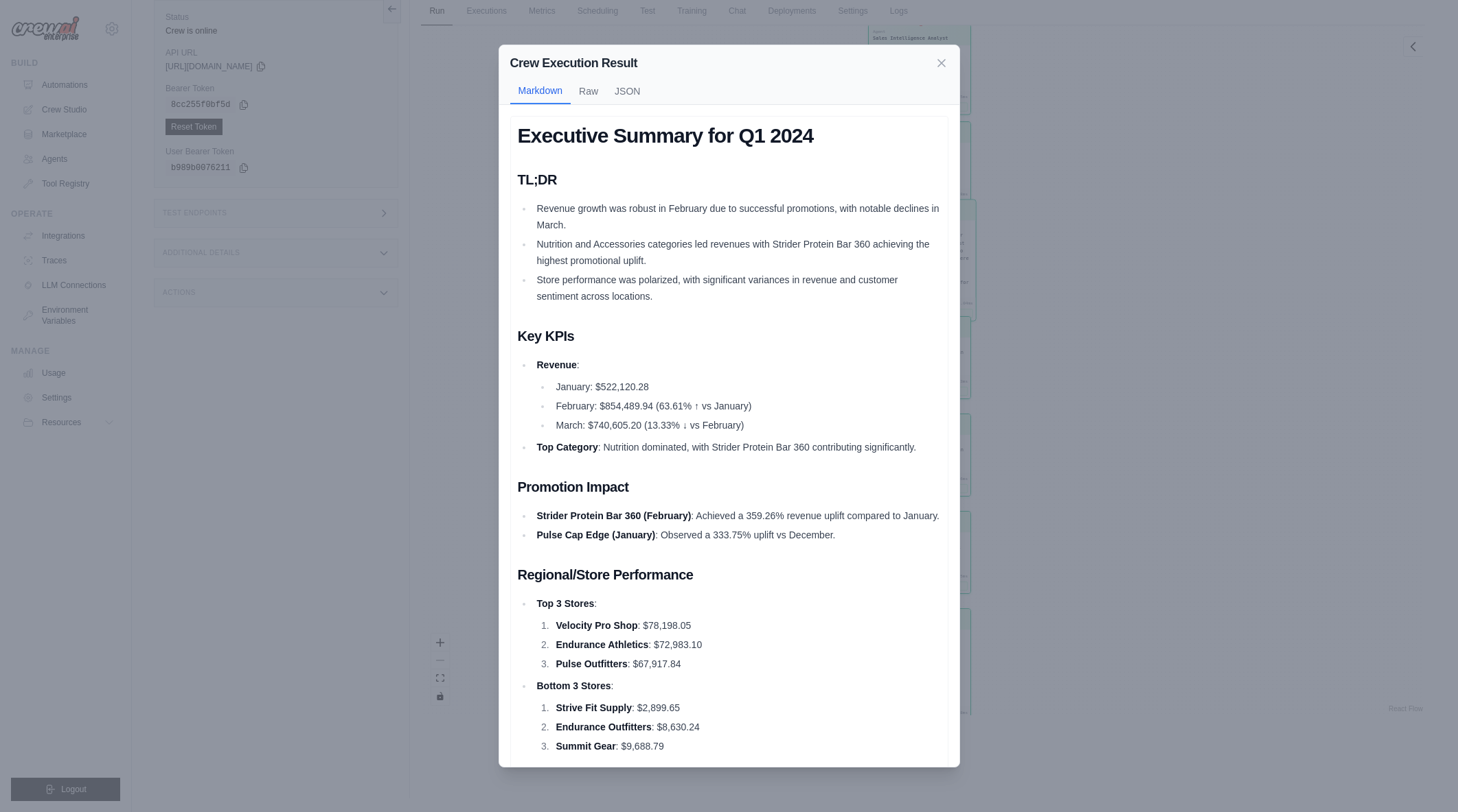
click at [663, 298] on li "Store performance was polarized, with significant variances in revenue and cust…" at bounding box center [736, 288] width 408 height 33
drag, startPoint x: 664, startPoint y: 286, endPoint x: 668, endPoint y: 303, distance: 17.5
click at [668, 303] on li "Store performance was polarized, with significant variances in revenue and cust…" at bounding box center [736, 288] width 408 height 33
drag, startPoint x: 672, startPoint y: 290, endPoint x: 673, endPoint y: 301, distance: 11.0
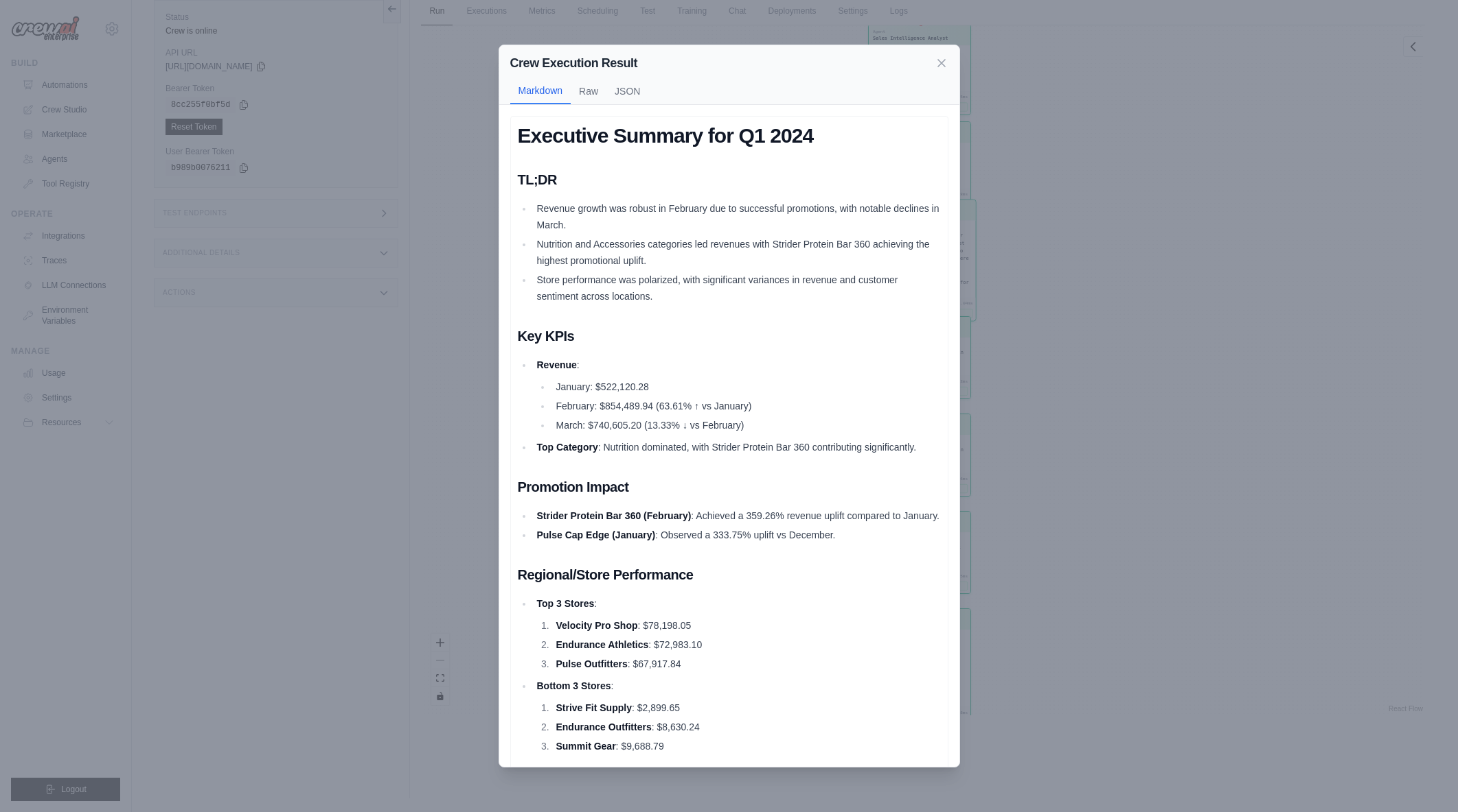
click at [673, 301] on li "Store performance was polarized, with significant variances in revenue and cust…" at bounding box center [736, 288] width 408 height 33
click at [672, 301] on li "Store performance was polarized, with significant variances in revenue and cust…" at bounding box center [736, 288] width 408 height 33
click at [944, 66] on icon at bounding box center [941, 62] width 7 height 7
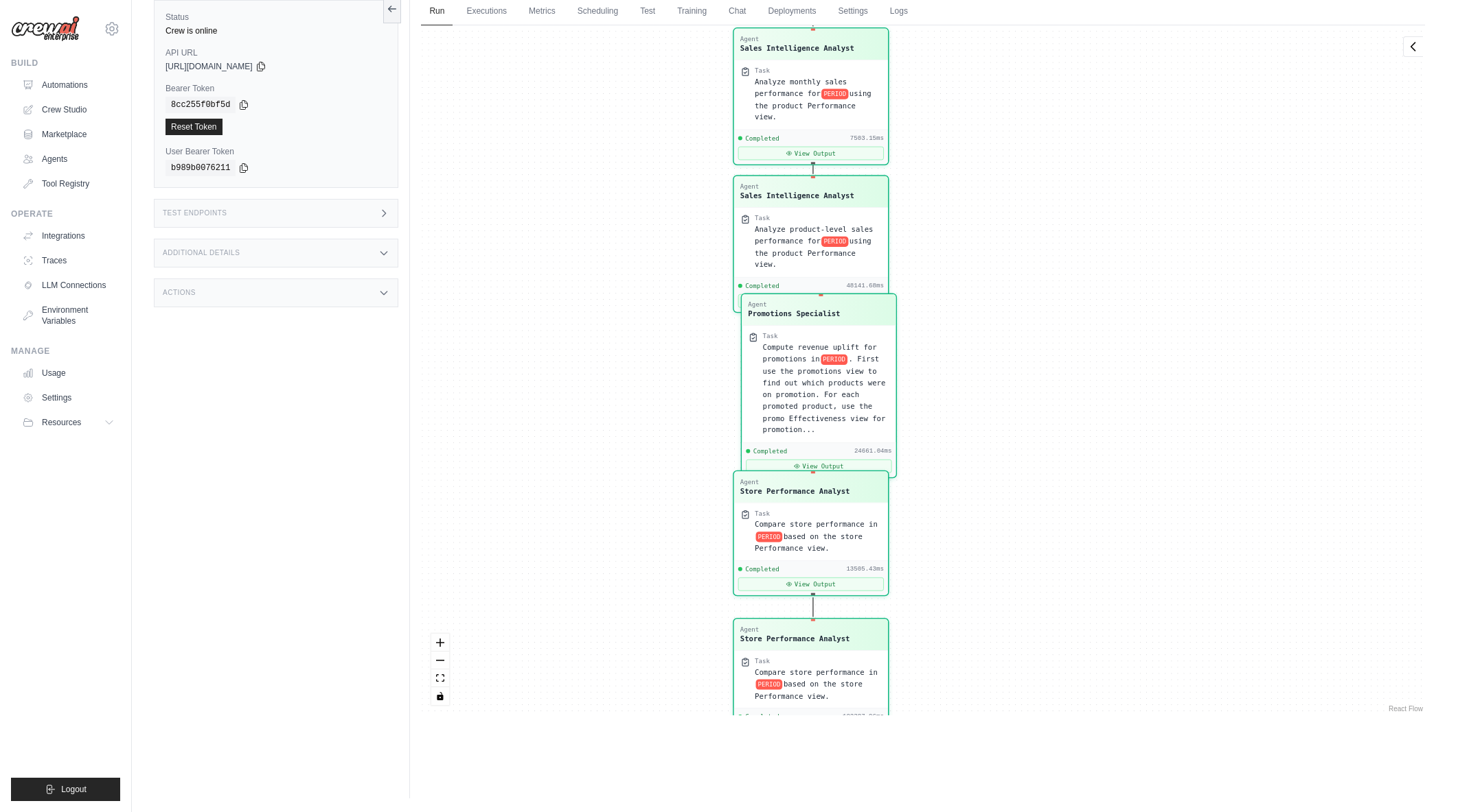
drag, startPoint x: 1062, startPoint y: 224, endPoint x: 1109, endPoint y: 475, distance: 255.4
click at [1109, 475] on div "Agent Sales Intelligence Analyst Task Analyze monthly sales performance for PER…" at bounding box center [922, 370] width 1004 height 690
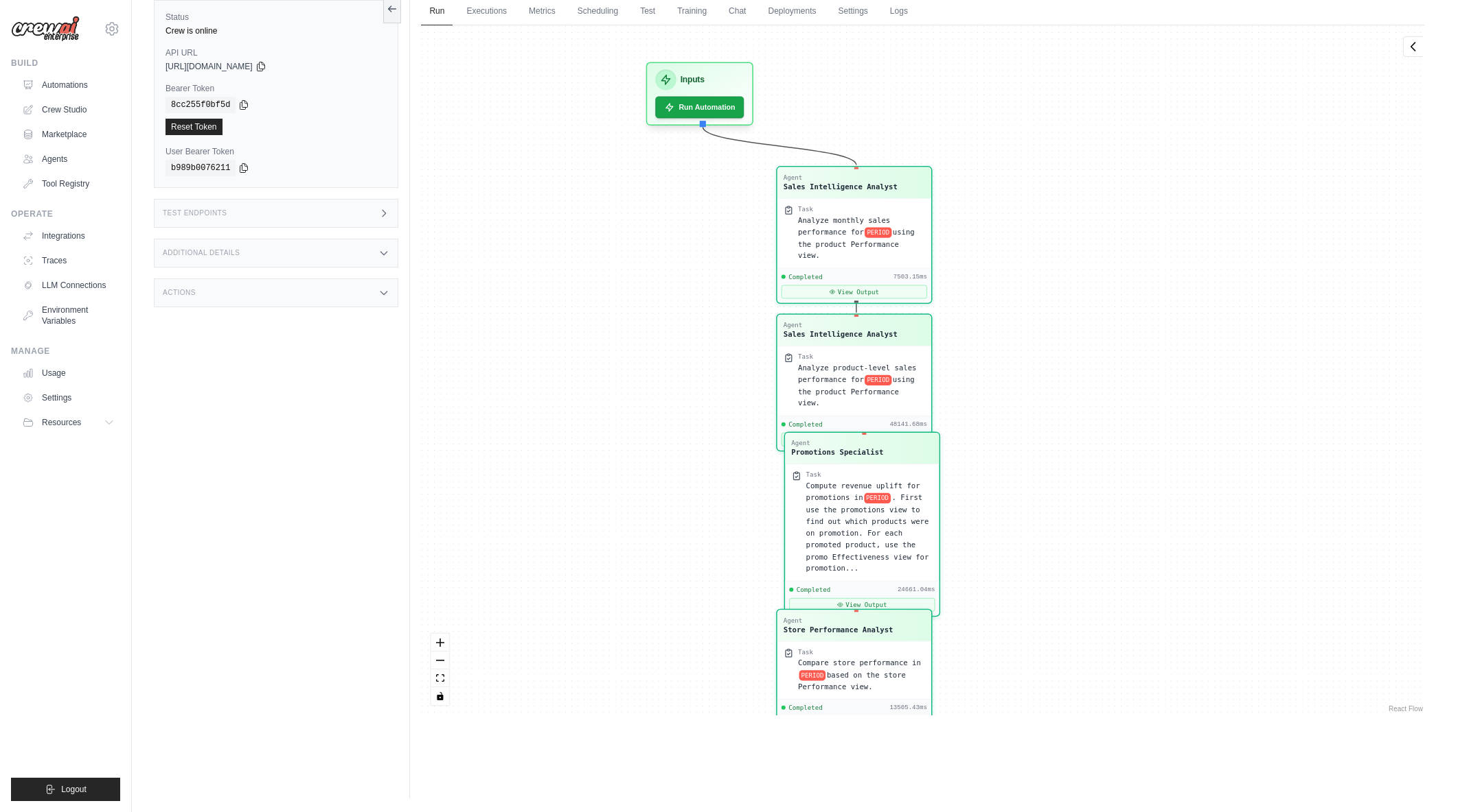
drag, startPoint x: 1127, startPoint y: 341, endPoint x: 1129, endPoint y: 348, distance: 7.3
click at [1129, 348] on div "Agent Sales Intelligence Analyst Task Analyze monthly sales performance for PER…" at bounding box center [922, 370] width 1004 height 690
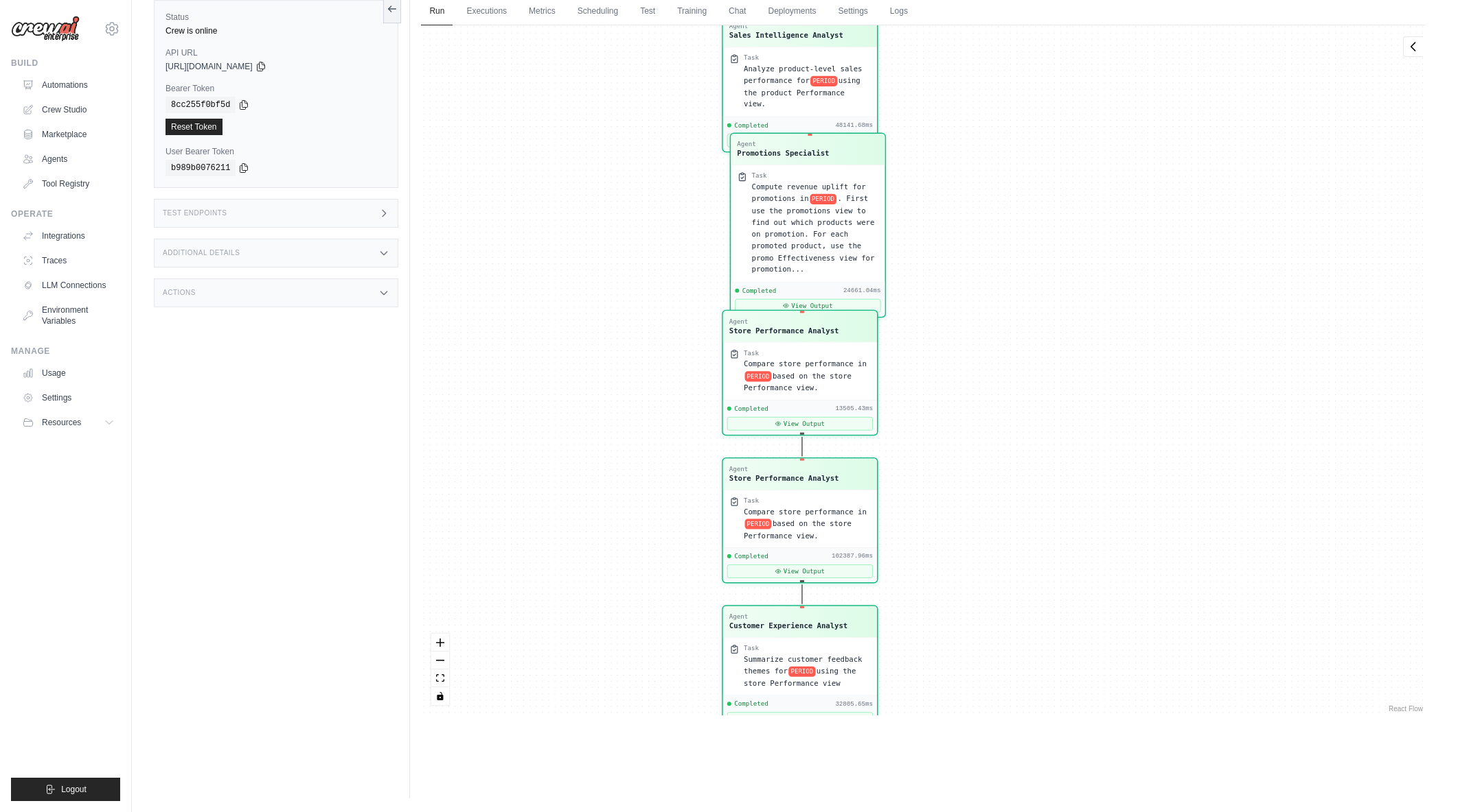
drag, startPoint x: 1150, startPoint y: 496, endPoint x: 1096, endPoint y: 196, distance: 304.8
click at [1096, 196] on div "Agent Sales Intelligence Analyst Task Analyze monthly sales performance for PER…" at bounding box center [922, 370] width 1004 height 690
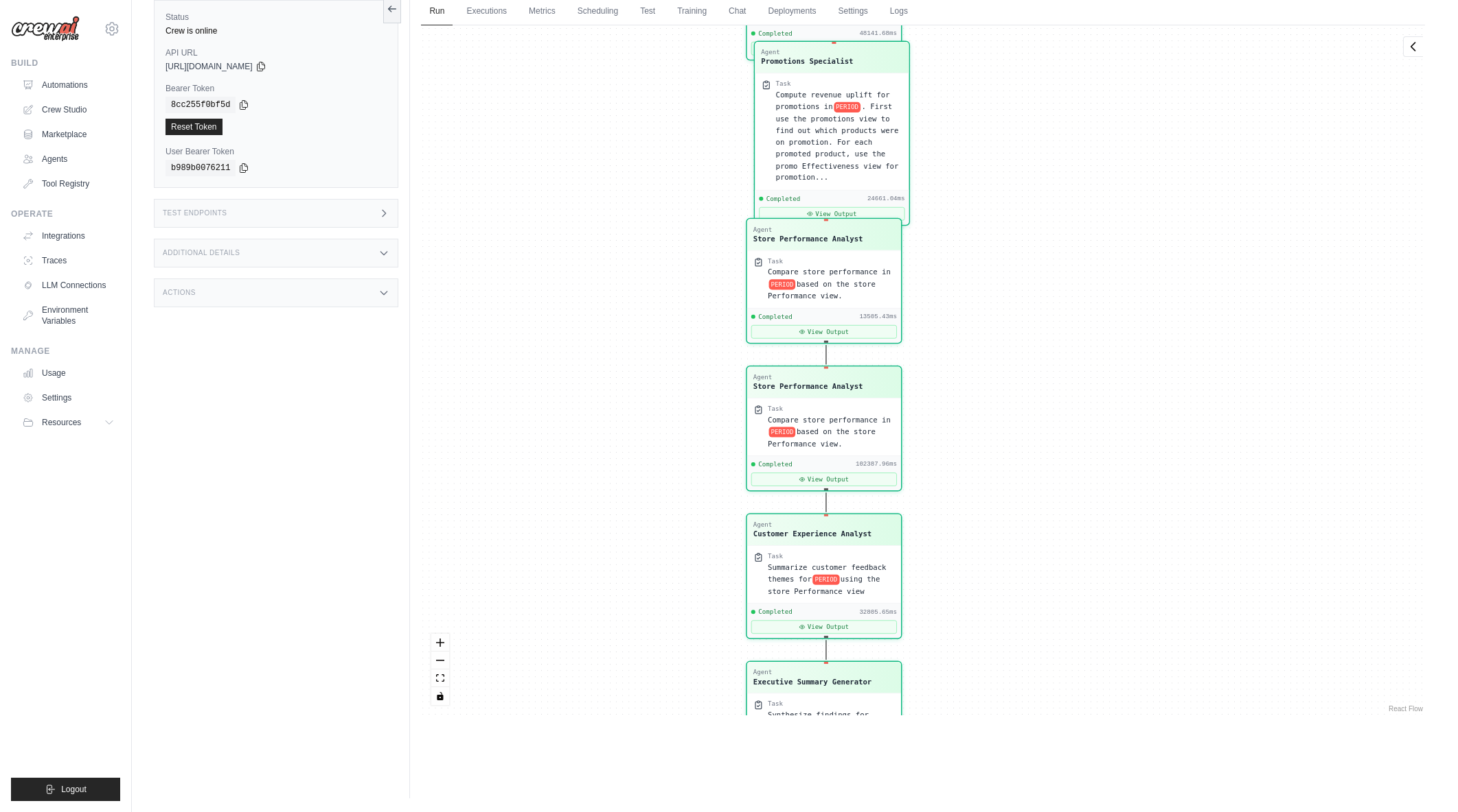
drag, startPoint x: 1098, startPoint y: 481, endPoint x: 1122, endPoint y: 389, distance: 95.1
click at [1122, 389] on div "Agent Sales Intelligence Analyst Task Analyze monthly sales performance for PER…" at bounding box center [922, 370] width 1004 height 690
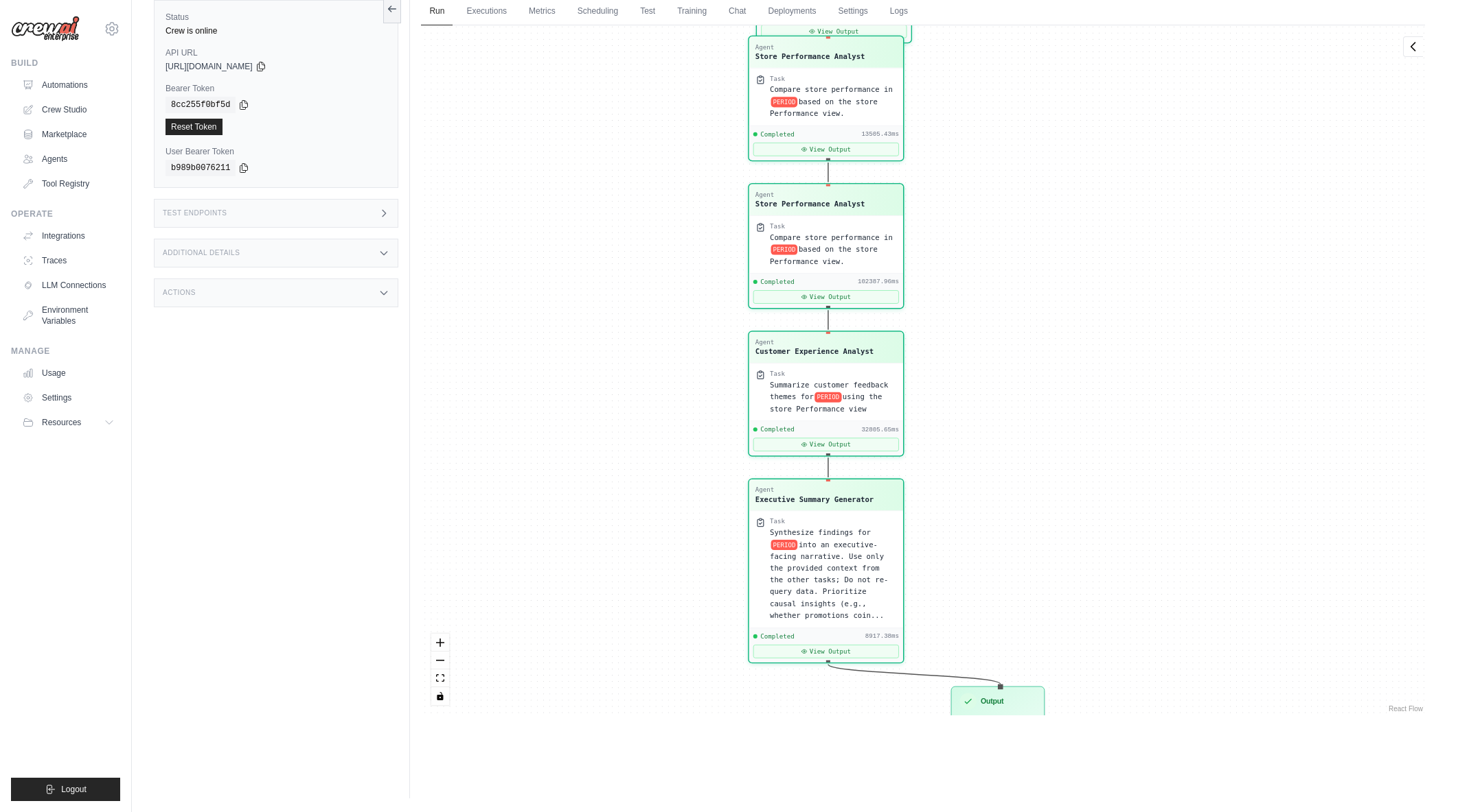
drag, startPoint x: 1097, startPoint y: 495, endPoint x: 1099, endPoint y: 312, distance: 183.0
click at [1099, 312] on div "Agent Sales Intelligence Analyst Task Analyze monthly sales performance for PER…" at bounding box center [922, 370] width 1004 height 690
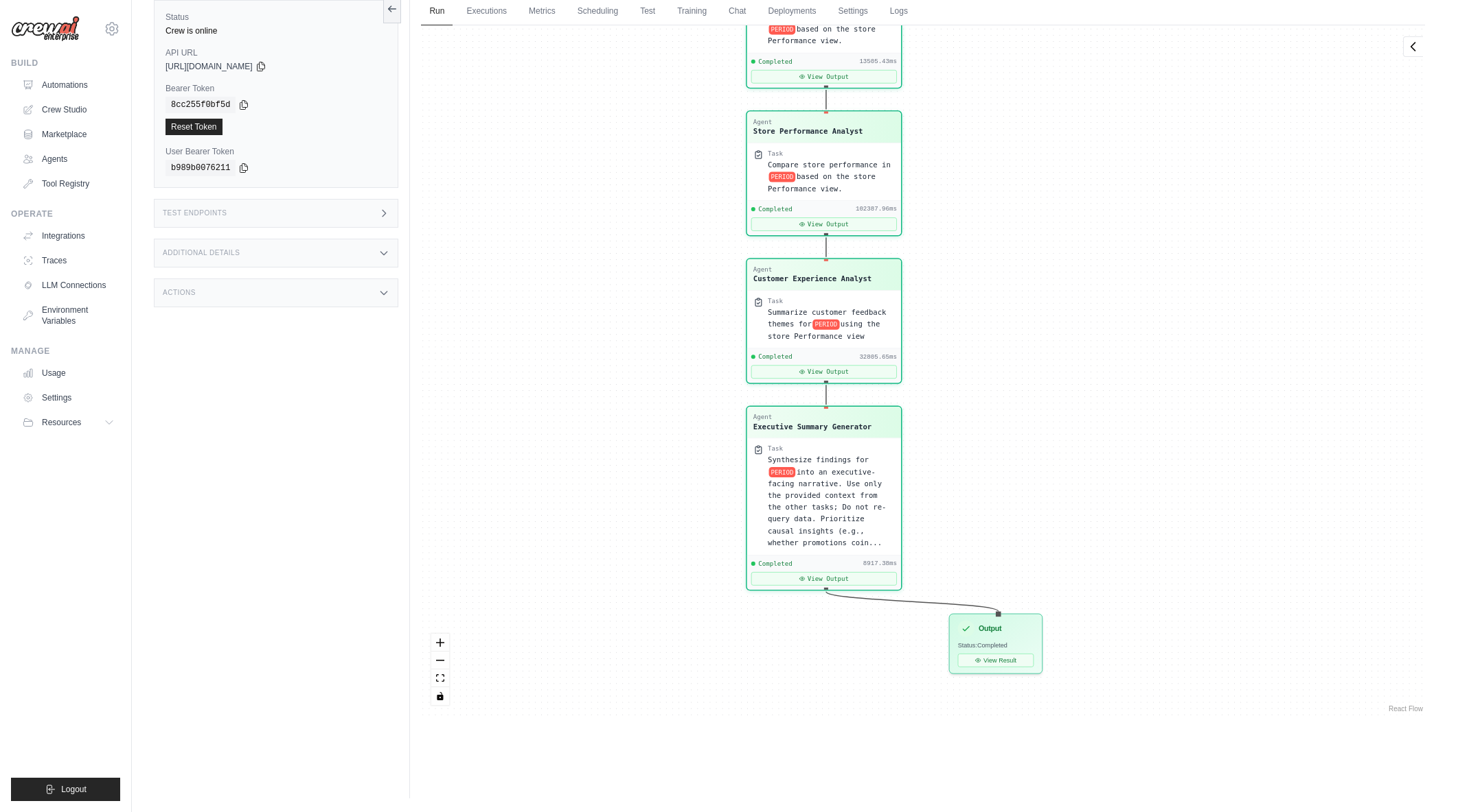
drag, startPoint x: 1110, startPoint y: 438, endPoint x: 1108, endPoint y: 365, distance: 73.0
click at [1108, 365] on div "Agent Sales Intelligence Analyst Task Analyze monthly sales performance for PER…" at bounding box center [922, 370] width 1004 height 690
